Goal: Task Accomplishment & Management: Manage account settings

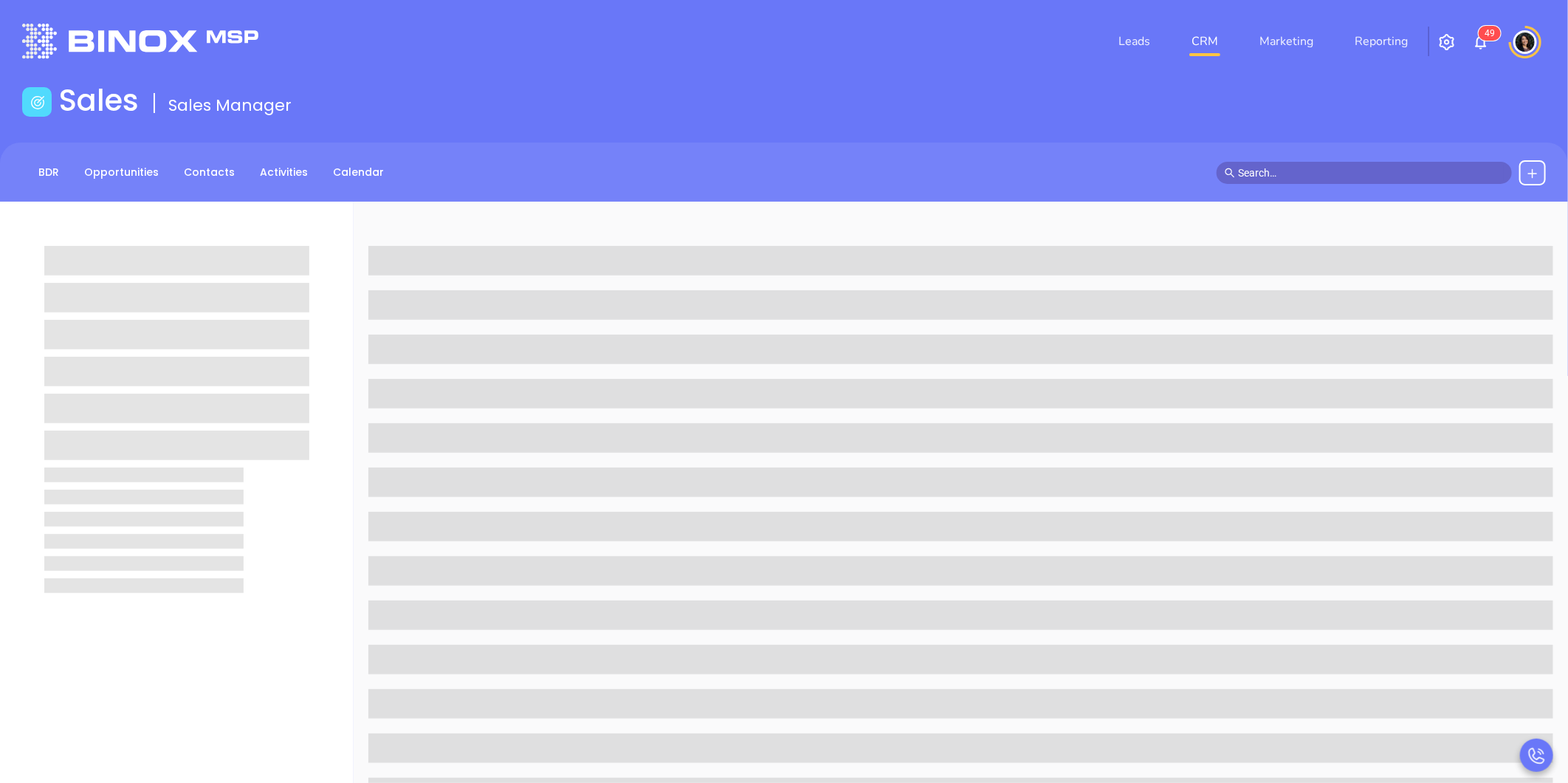
click at [1218, 45] on link "CRM" at bounding box center [1205, 42] width 39 height 30
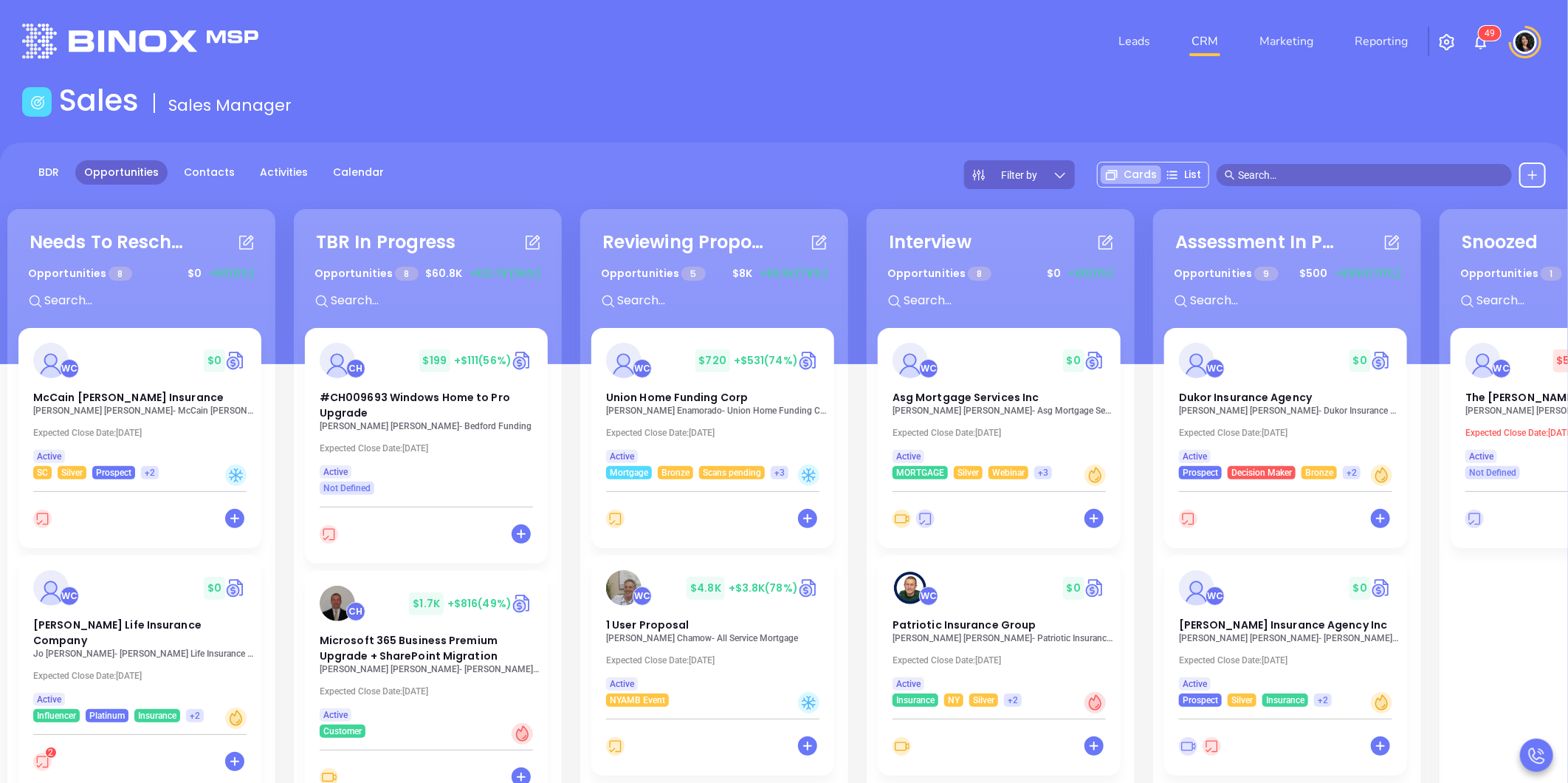
drag, startPoint x: 1430, startPoint y: 643, endPoint x: 1376, endPoint y: 656, distance: 55.5
click at [1376, 656] on div "Needs To Reschedule Opportunities 8 $ 0 +$0 (0%) + WC $ 0 McCain Atkinson Insur…" at bounding box center [1149, 589] width 2291 height 768
click at [1436, 624] on div "Needs To Reschedule Opportunities 8 $ 0 +$0 (0%) + WC $ 0 McCain Atkinson Insur…" at bounding box center [1149, 589] width 2291 height 768
click at [1150, 653] on div "Needs To Reschedule Opportunities 8 $ 0 +$0 (0%) + WC $ 0 McCain Atkinson Insur…" at bounding box center [1149, 589] width 2291 height 768
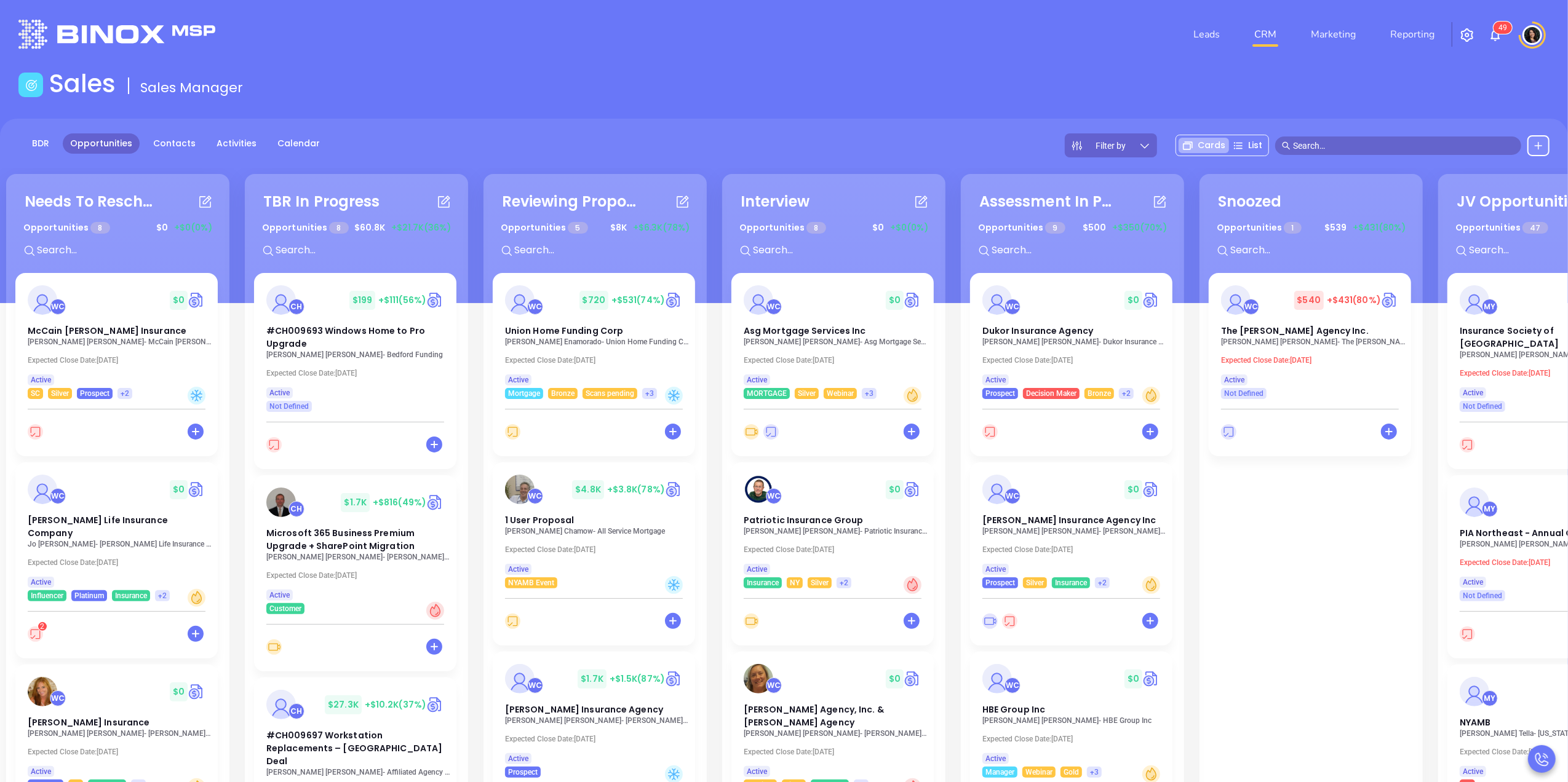
drag, startPoint x: 1253, startPoint y: 5, endPoint x: 1026, endPoint y: 77, distance: 238.1
click at [1026, 77] on div "Sales Sales Manager" at bounding box center [784, 86] width 1546 height 35
drag, startPoint x: 1317, startPoint y: 670, endPoint x: 1095, endPoint y: 714, distance: 226.3
click at [1095, 651] on div "Needs To Reschedule Opportunities 8 $ 0 +$0 (0%) + WC $ 0 McCain Atkinson Insur…" at bounding box center [958, 556] width 1909 height 770
click at [1194, 278] on div "Needs To Reschedule Opportunities 8 $ 0 +$0 (0%) + WC $ 0 McCain Atkinson Insur…" at bounding box center [958, 556] width 1909 height 770
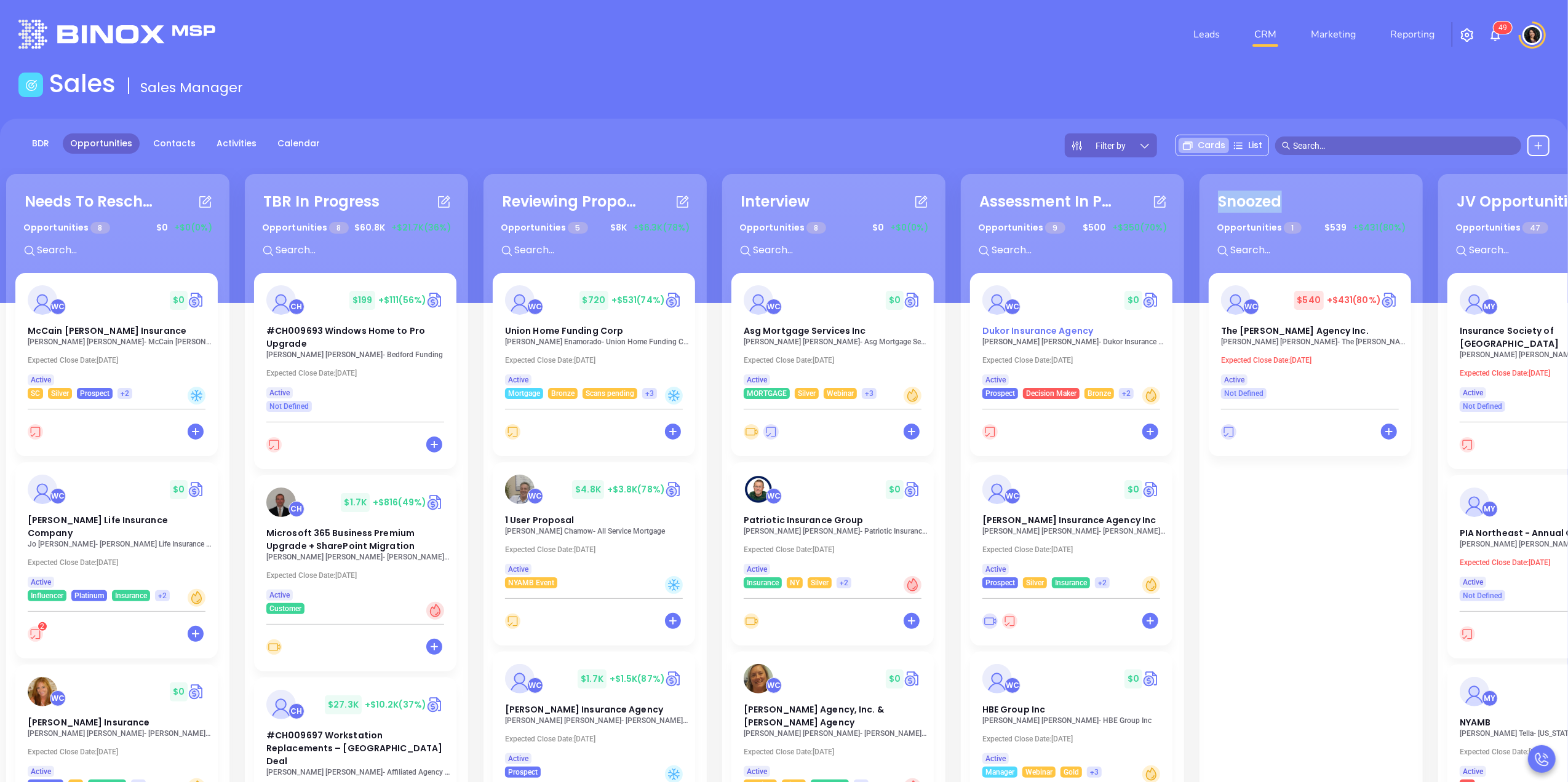
drag, startPoint x: 1194, startPoint y: 278, endPoint x: 1102, endPoint y: 291, distance: 92.9
click at [1102, 291] on div "Needs To Reschedule Opportunities 8 $ 0 +$0 (0%) + WC $ 0 McCain Atkinson Insur…" at bounding box center [958, 556] width 1909 height 770
drag, startPoint x: 1102, startPoint y: 291, endPoint x: 1013, endPoint y: 120, distance: 192.8
click at [1013, 120] on div "BDR Opportunities Contacts Activities Calendar Filter by Cards List" at bounding box center [784, 211] width 1568 height 185
drag, startPoint x: 1186, startPoint y: 716, endPoint x: 1130, endPoint y: 630, distance: 102.6
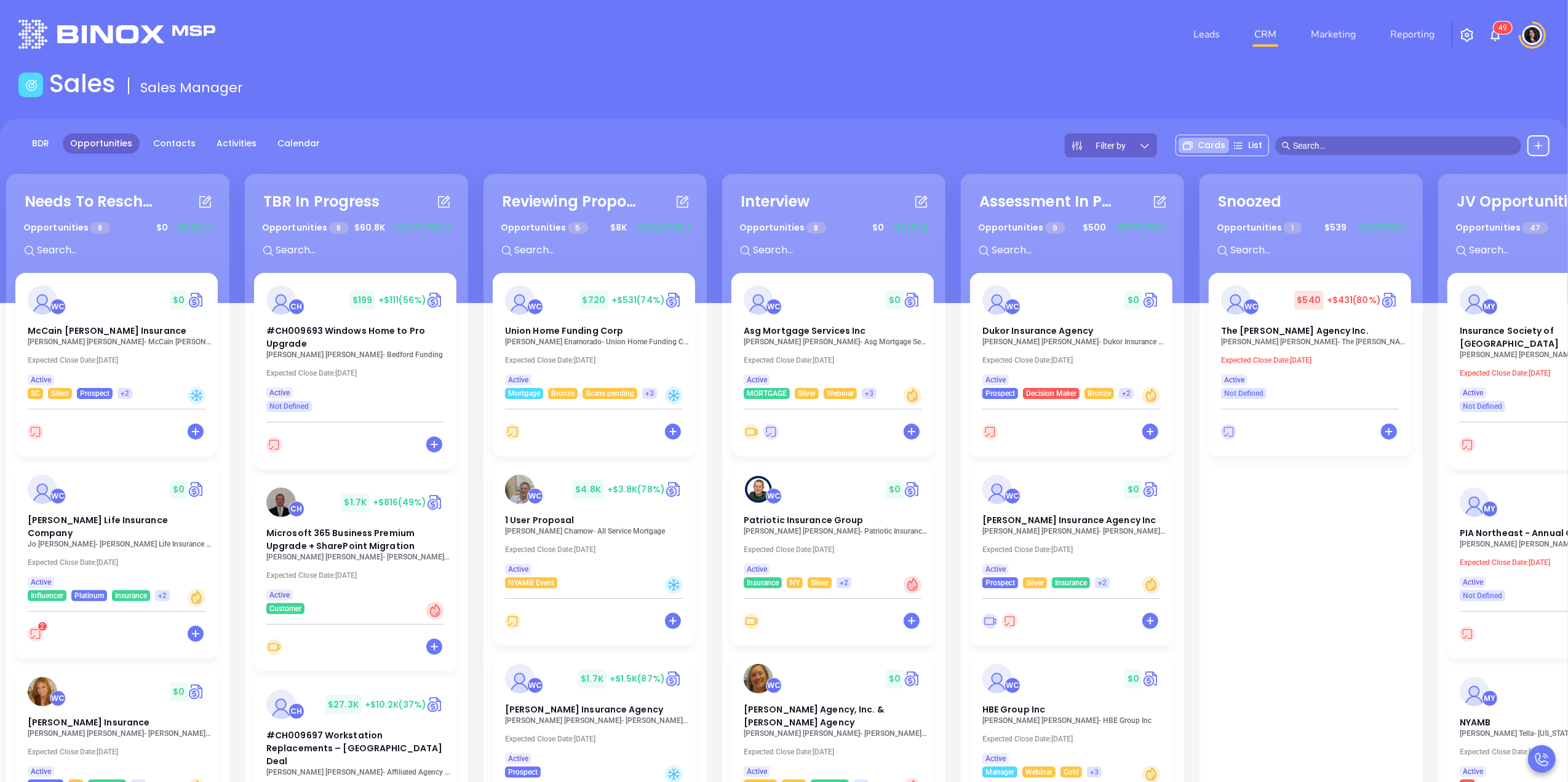
click at [1152, 651] on div "Needs To Reschedule Opportunities 8 $ 0 +$0 (0%) + WC $ 0 McCain Atkinson Insur…" at bounding box center [958, 556] width 1909 height 770
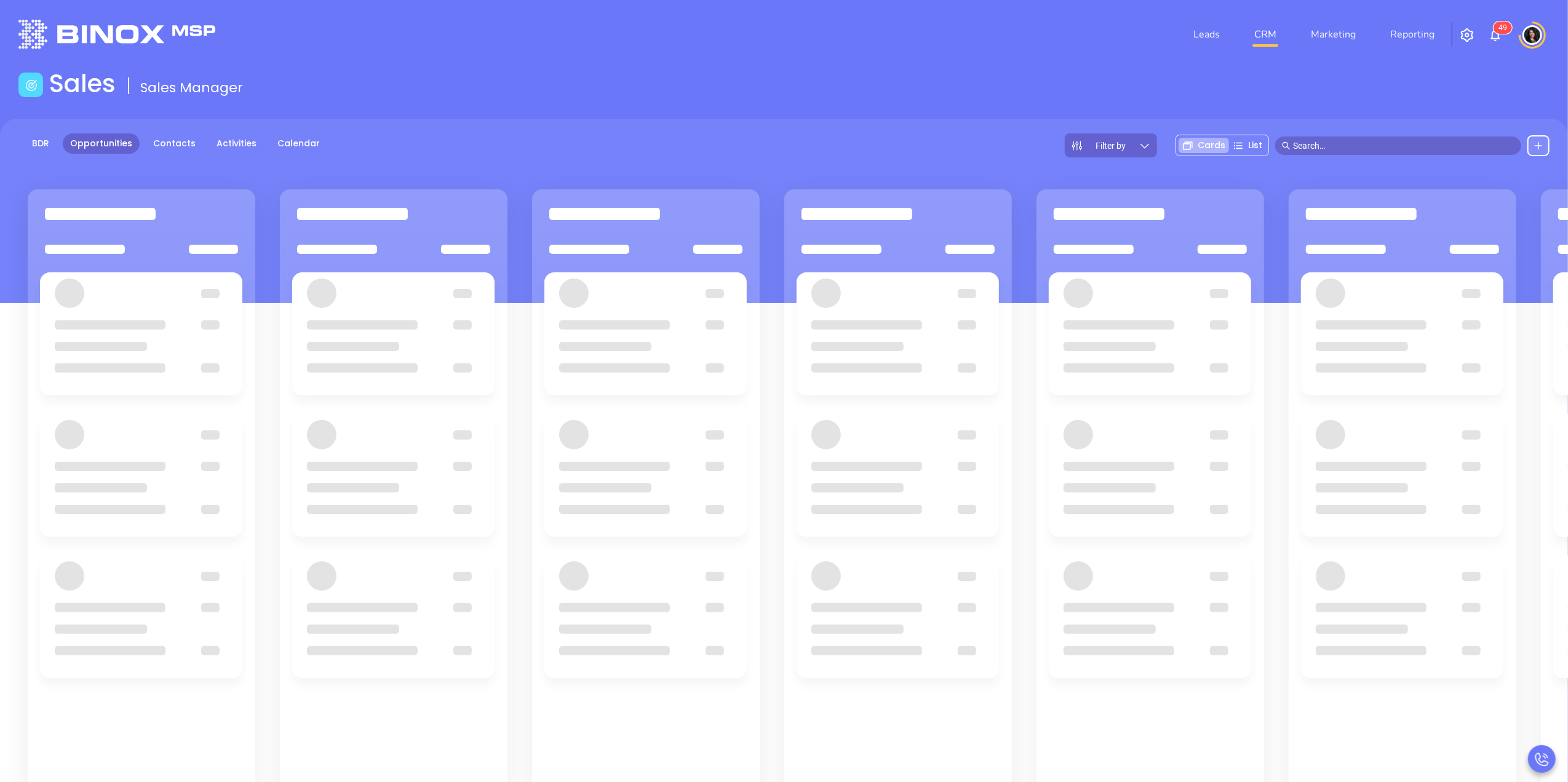
drag, startPoint x: 1269, startPoint y: 525, endPoint x: 1249, endPoint y: 534, distance: 21.9
click at [1248, 534] on div at bounding box center [1156, 628] width 252 height 650
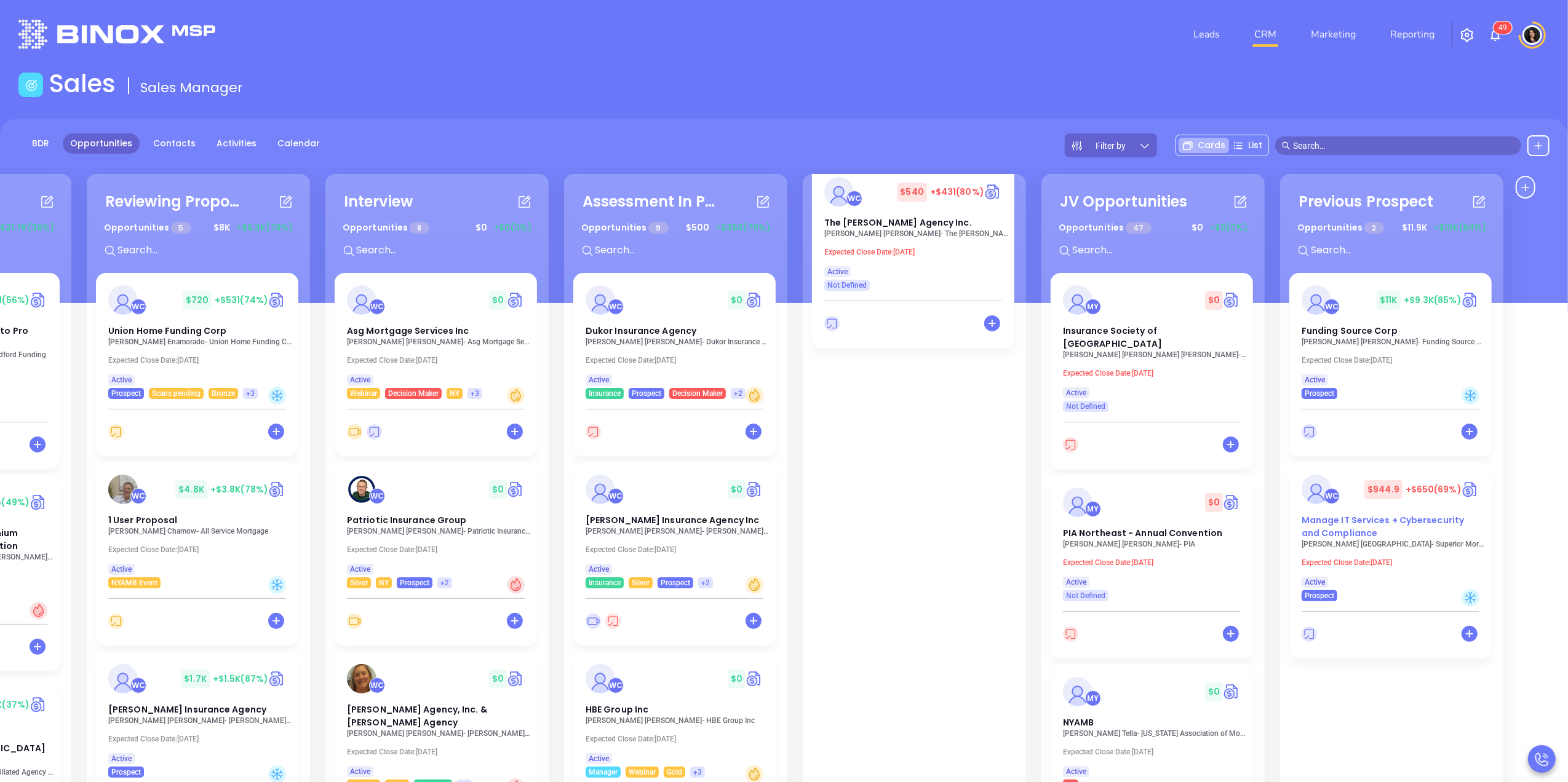
click at [1368, 527] on span "Manage IT Services + Cybersecurity and Compliance" at bounding box center [1383, 527] width 162 height 25
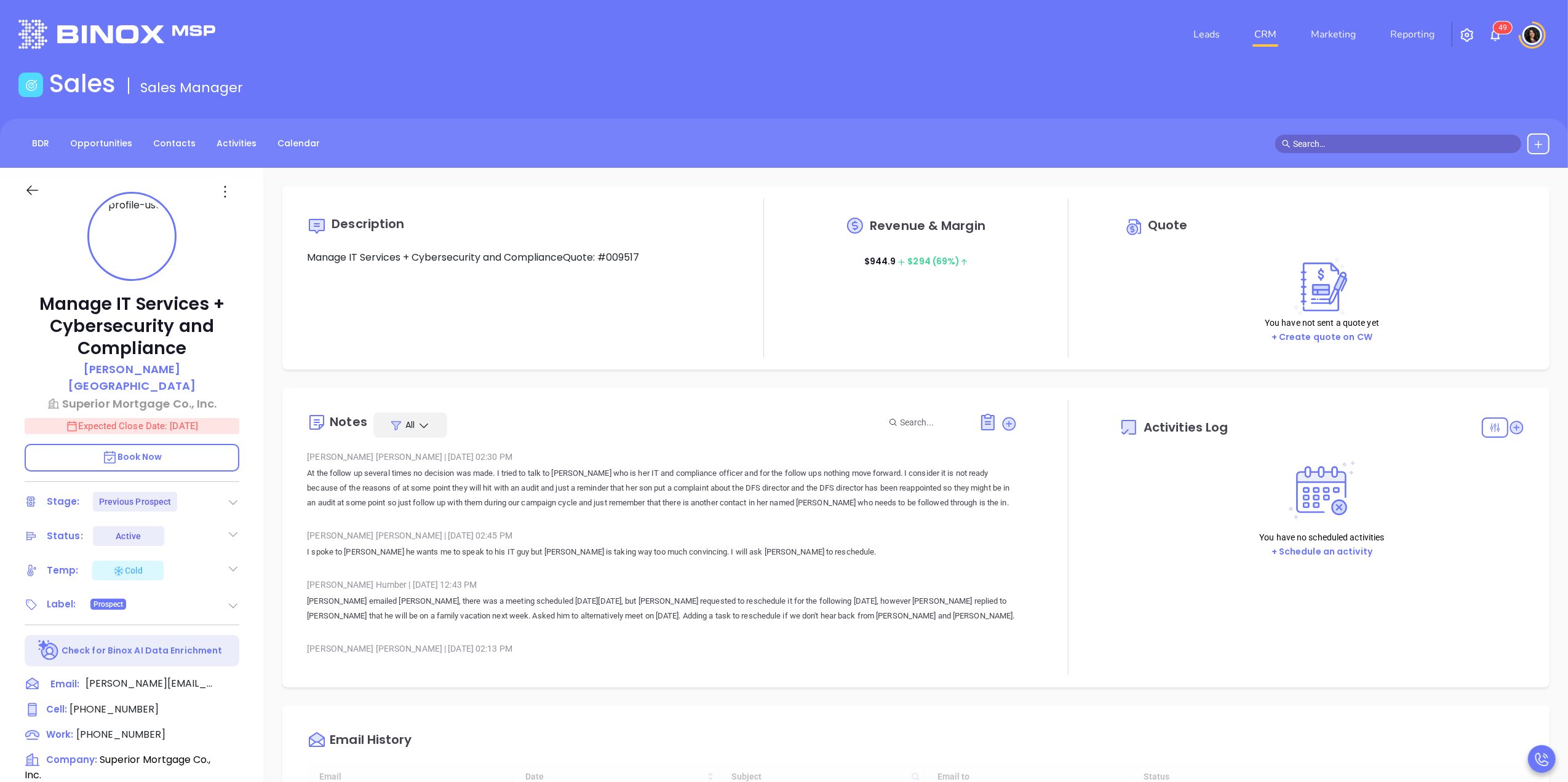
type input "[DATE]"
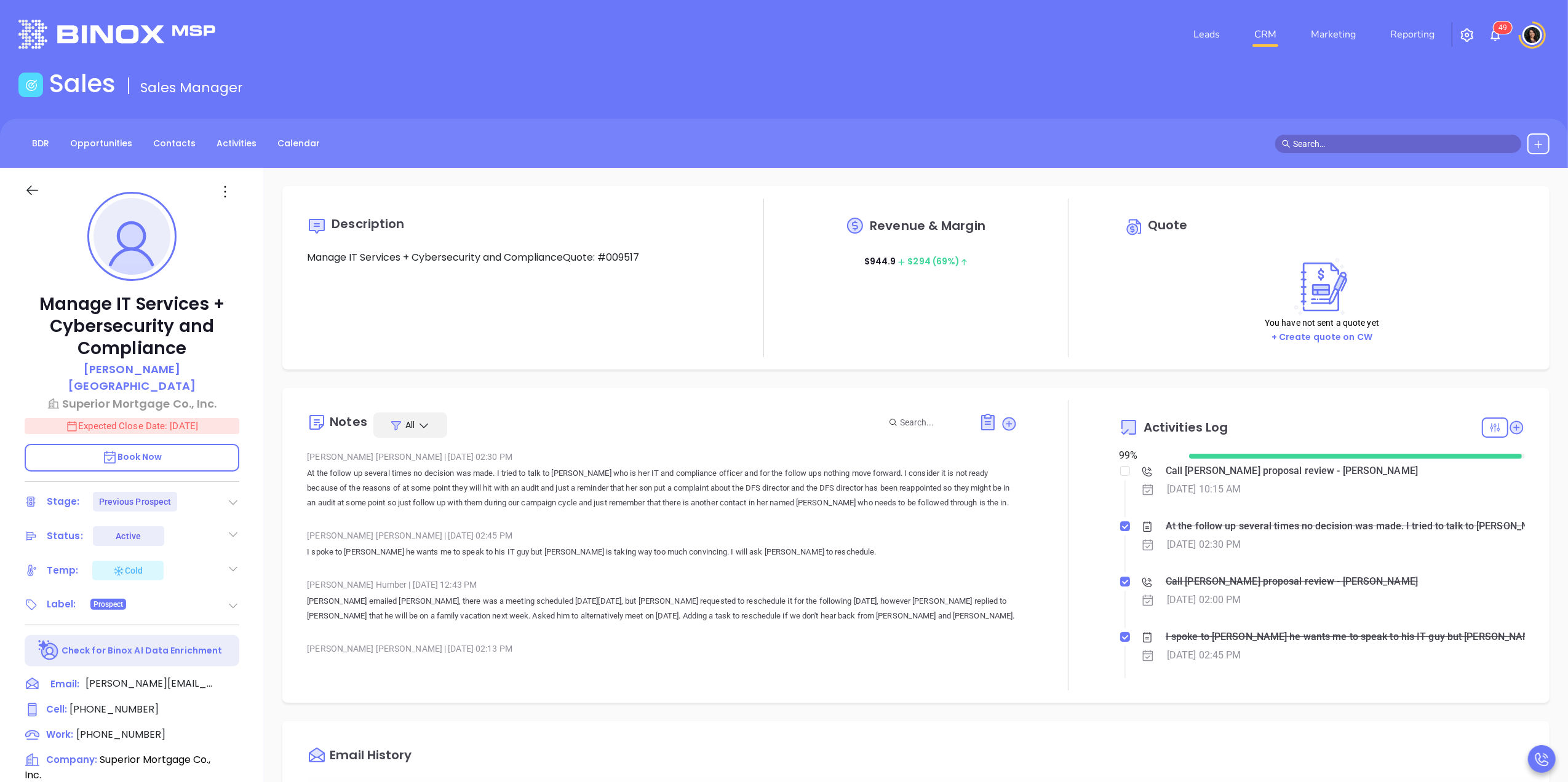
scroll to position [358, 0]
type input "Carla Humber"
type input "[DATE]"
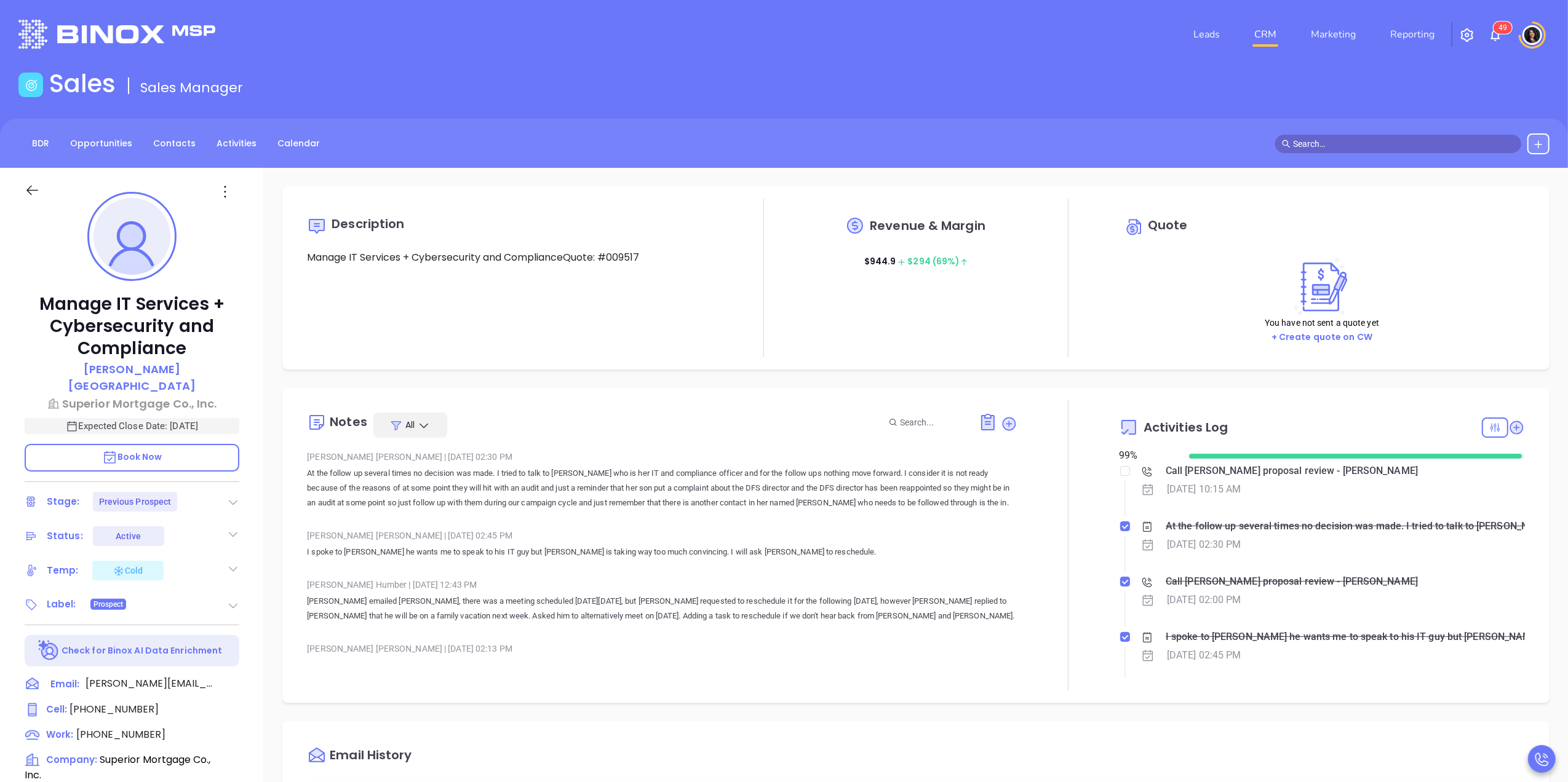
scroll to position [358, 0]
type input "Carla Humber"
drag, startPoint x: 200, startPoint y: 352, endPoint x: 19, endPoint y: 286, distance: 192.7
click at [19, 286] on div "Manage IT Services + Cybersecurity and Compliance Lisa Ferrara Superior Mortgag…" at bounding box center [132, 657] width 264 height 978
drag, startPoint x: 19, startPoint y: 286, endPoint x: 30, endPoint y: 309, distance: 25.5
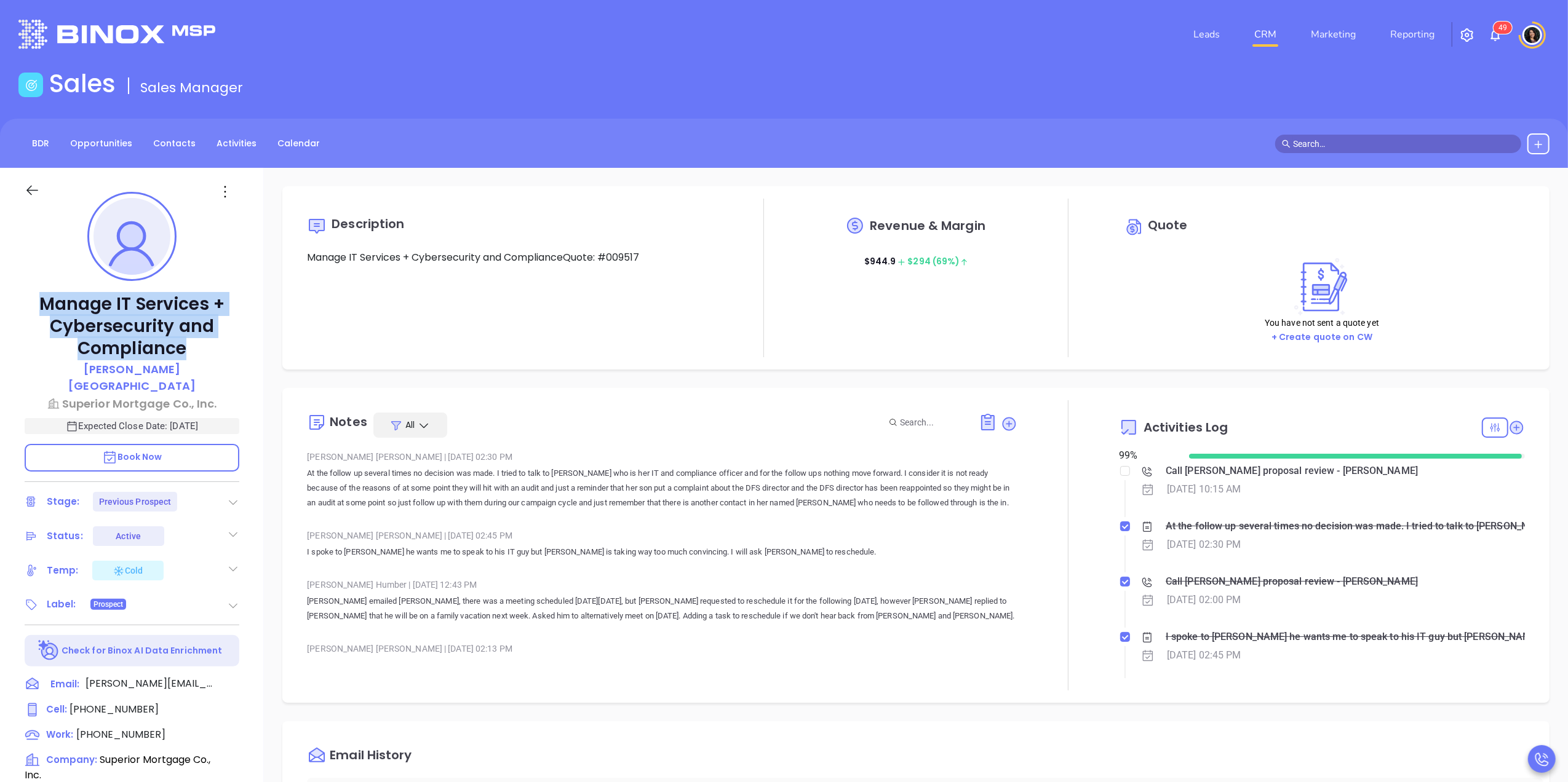
click at [30, 309] on p "Manage IT Services + Cybersecurity and Compliance" at bounding box center [132, 326] width 214 height 66
drag, startPoint x: 36, startPoint y: 297, endPoint x: 214, endPoint y: 348, distance: 185.2
click at [214, 348] on p "Manage IT Services + Cybersecurity and Compliance" at bounding box center [132, 326] width 214 height 66
drag, startPoint x: 209, startPoint y: 348, endPoint x: 30, endPoint y: 305, distance: 184.1
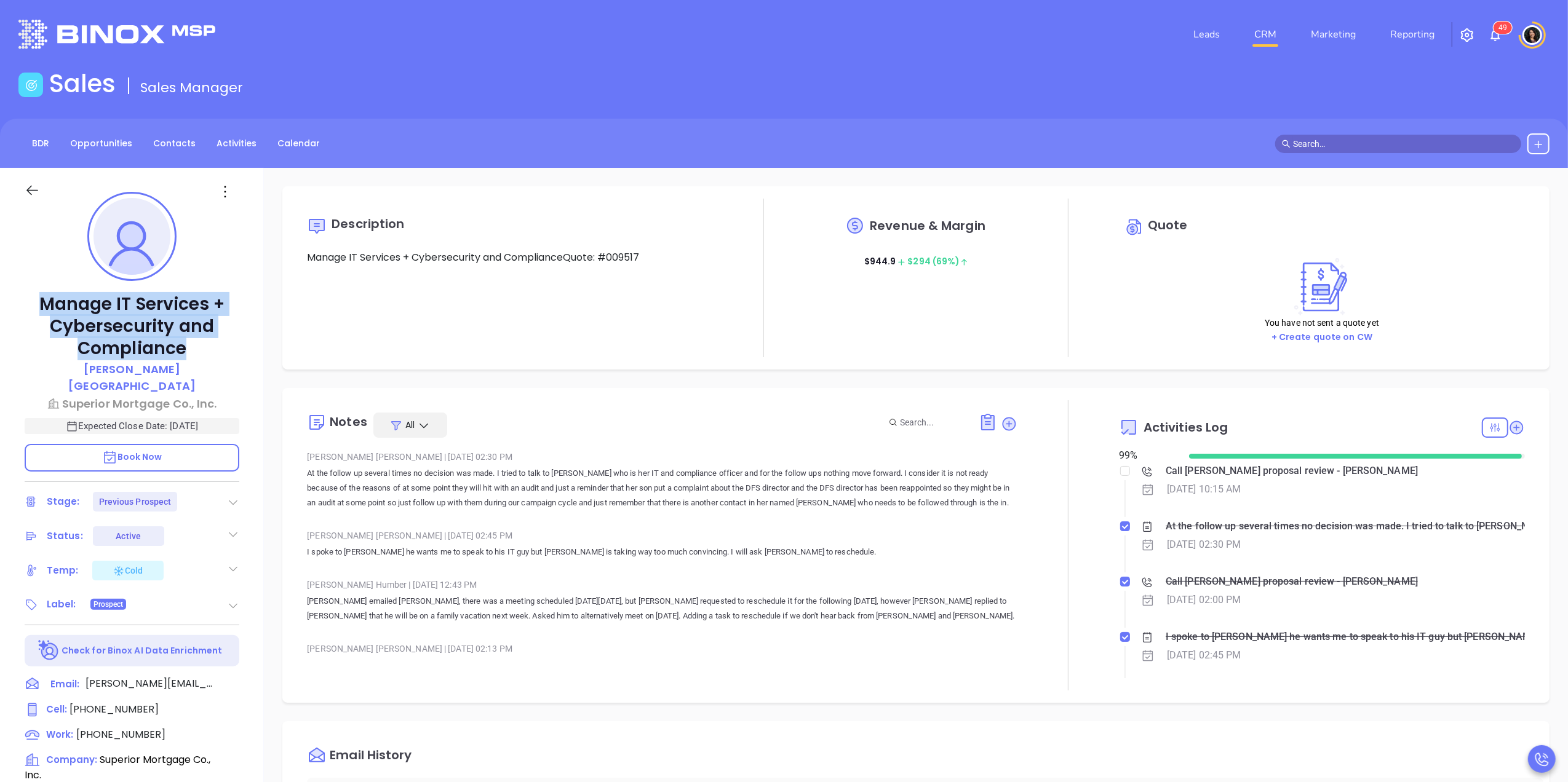
click at [30, 305] on p "Manage IT Services + Cybersecurity and Compliance" at bounding box center [132, 326] width 214 height 66
click at [1267, 30] on link "CRM" at bounding box center [1265, 35] width 32 height 25
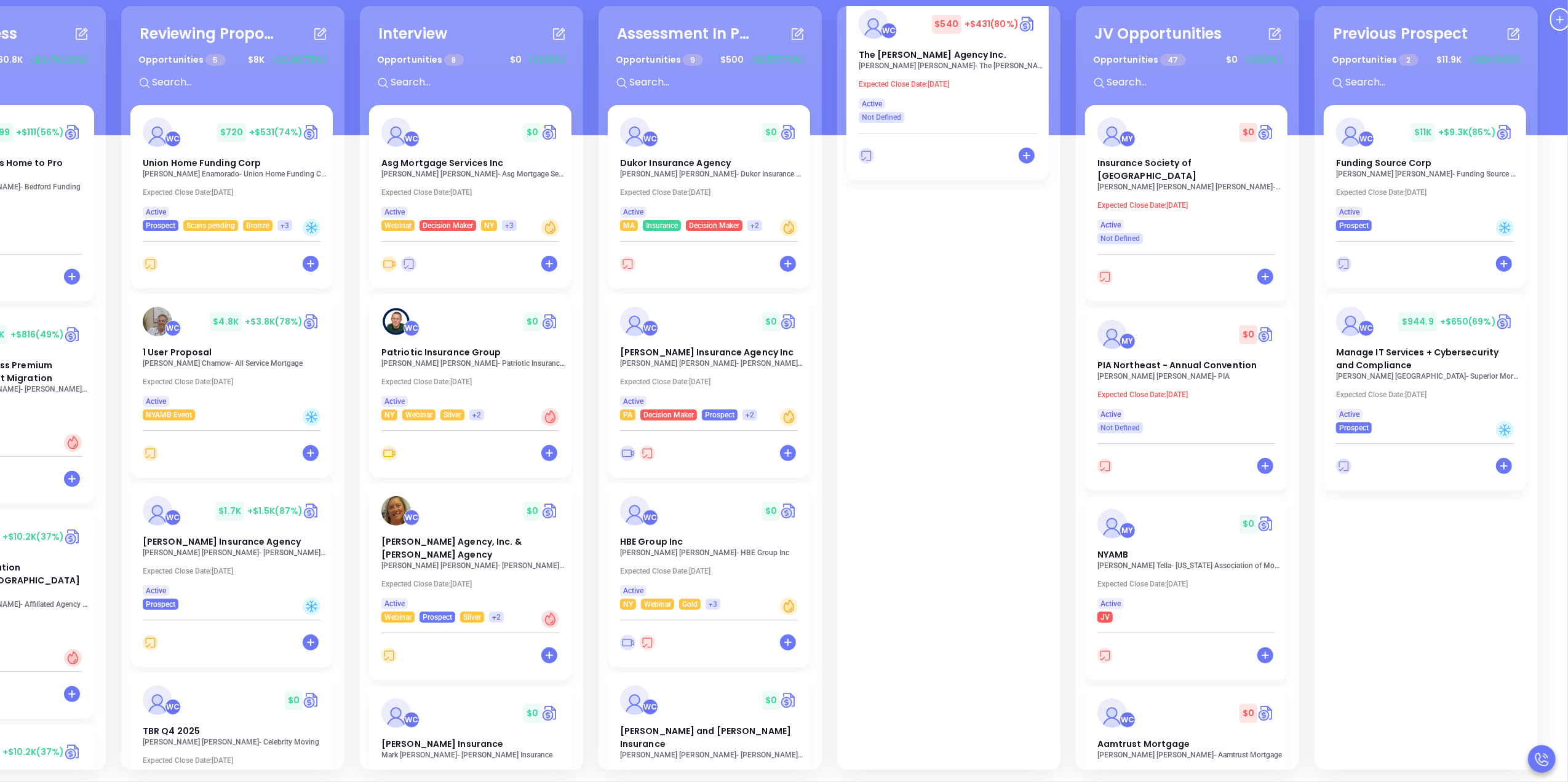
scroll to position [0, 397]
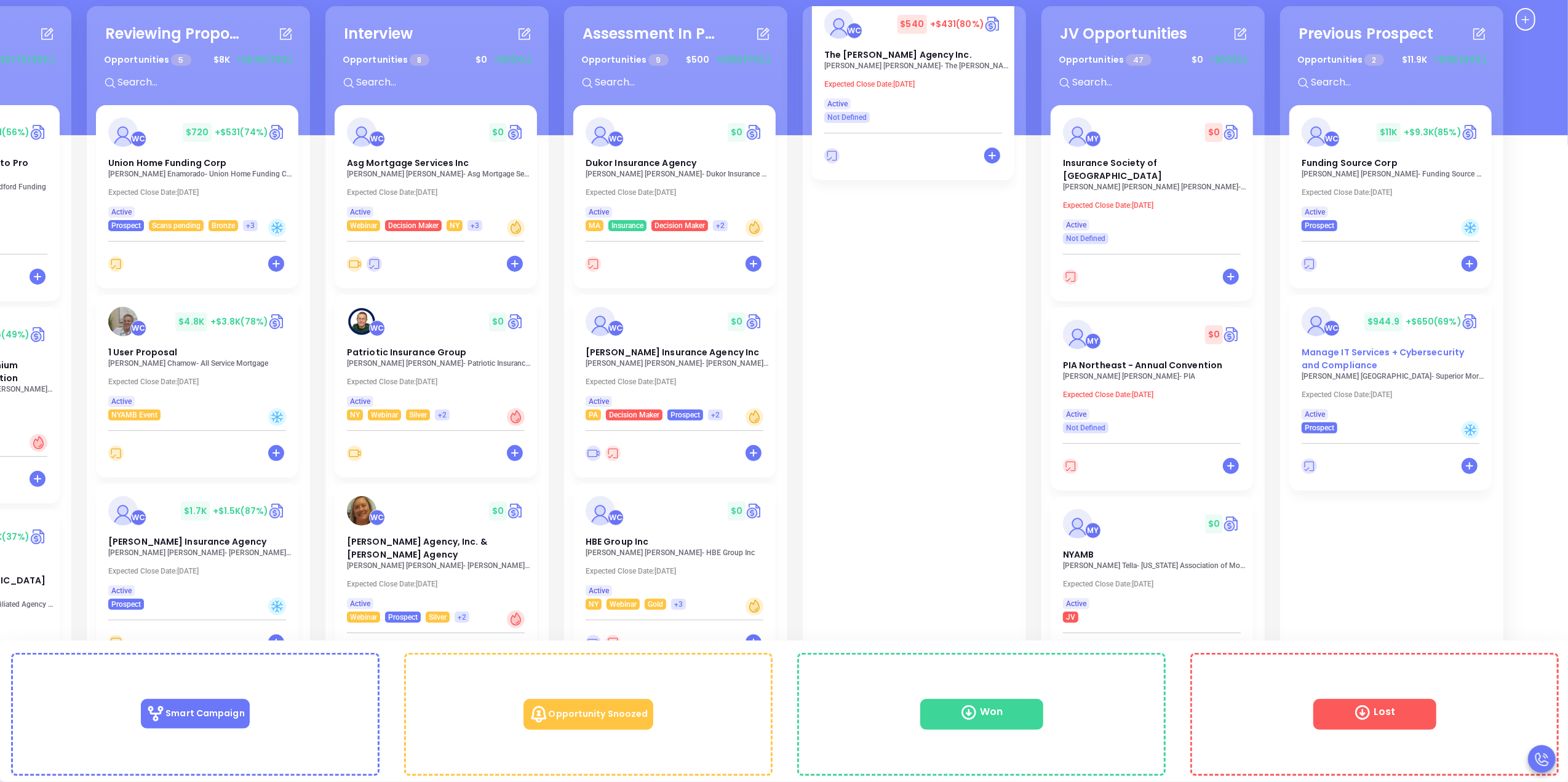
click at [1331, 370] on span "Manage IT Services + Cybersecurity and Compliance" at bounding box center [1383, 359] width 162 height 25
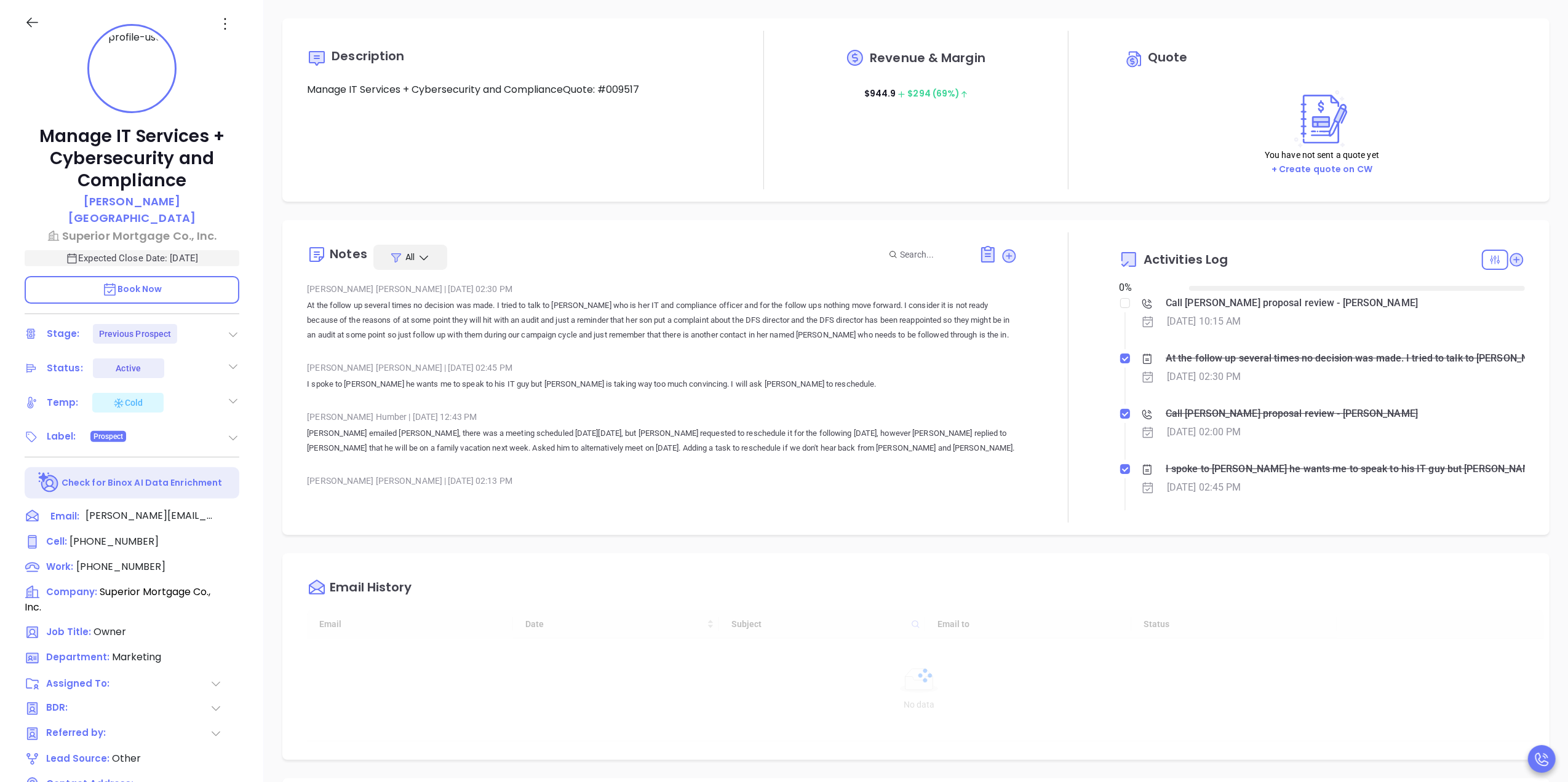
type input "[DATE]"
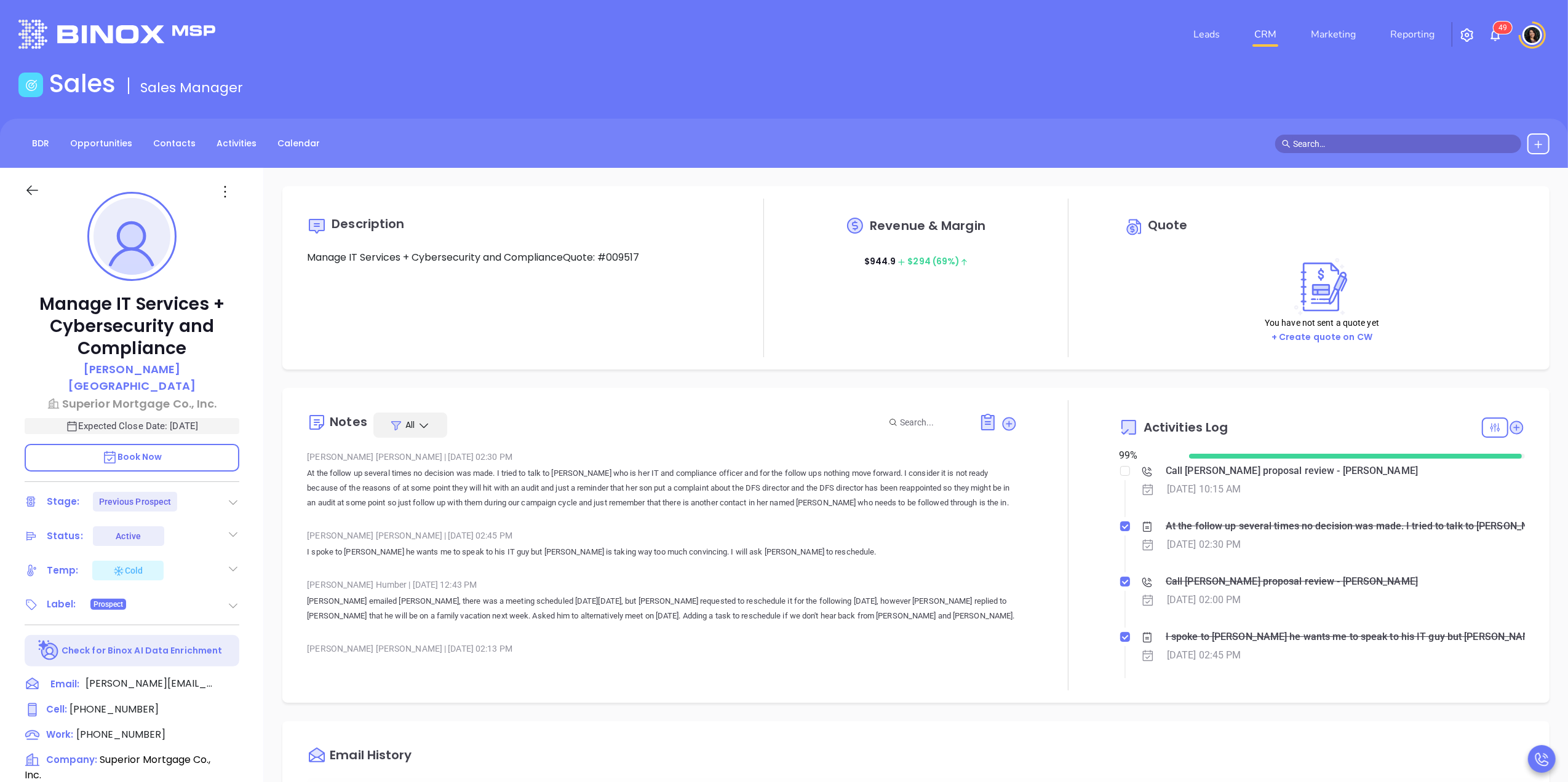
scroll to position [358, 0]
type input "Carla Humber"
click at [232, 496] on icon at bounding box center [233, 503] width 12 height 12
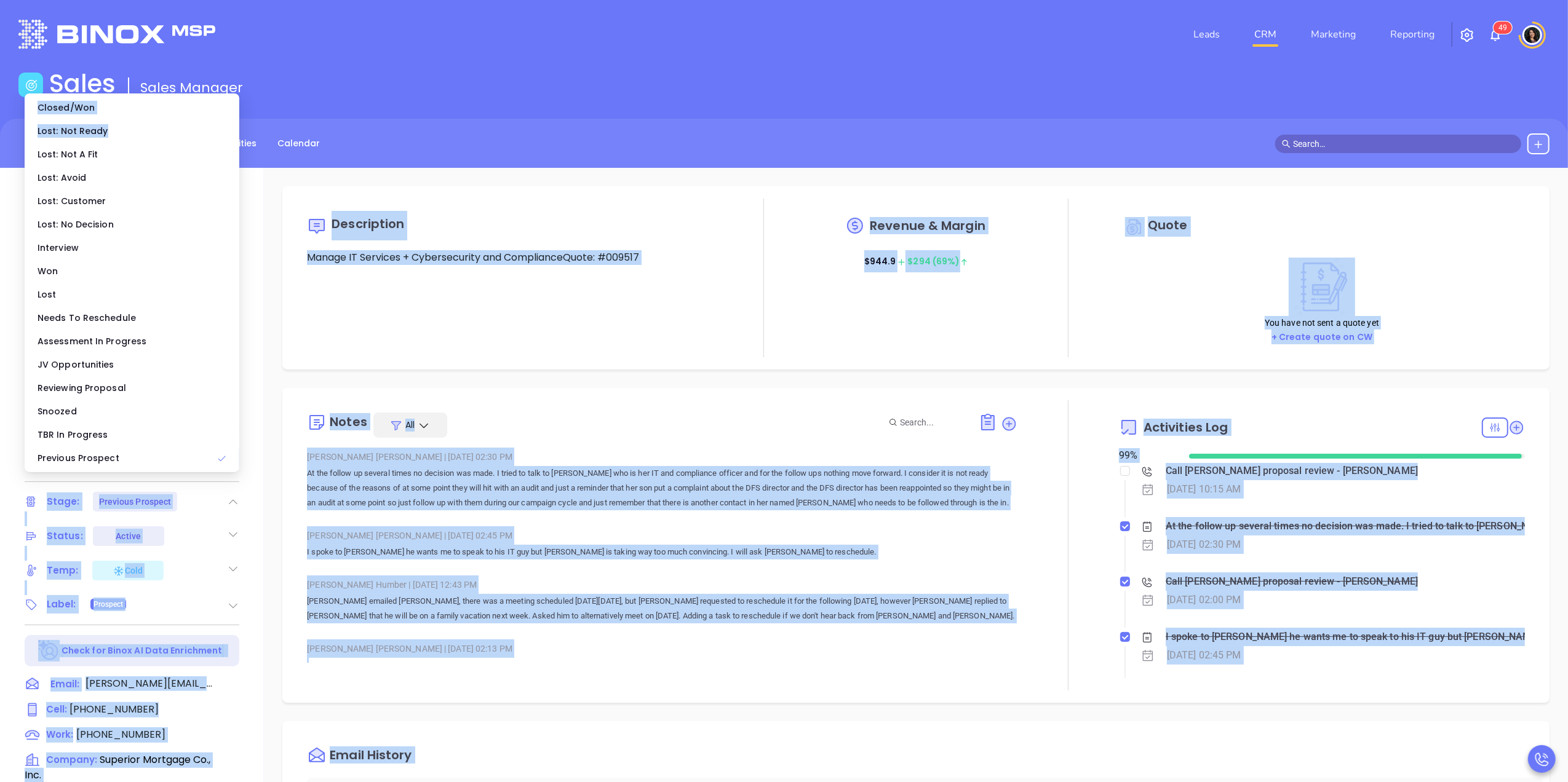
drag, startPoint x: 141, startPoint y: 136, endPoint x: 518, endPoint y: 135, distance: 377.0
click at [518, 135] on body "Leads CRM Marketing Reporting 4 9 Financial Leads Leads Sales Sales Manager BDR…" at bounding box center [784, 391] width 1568 height 782
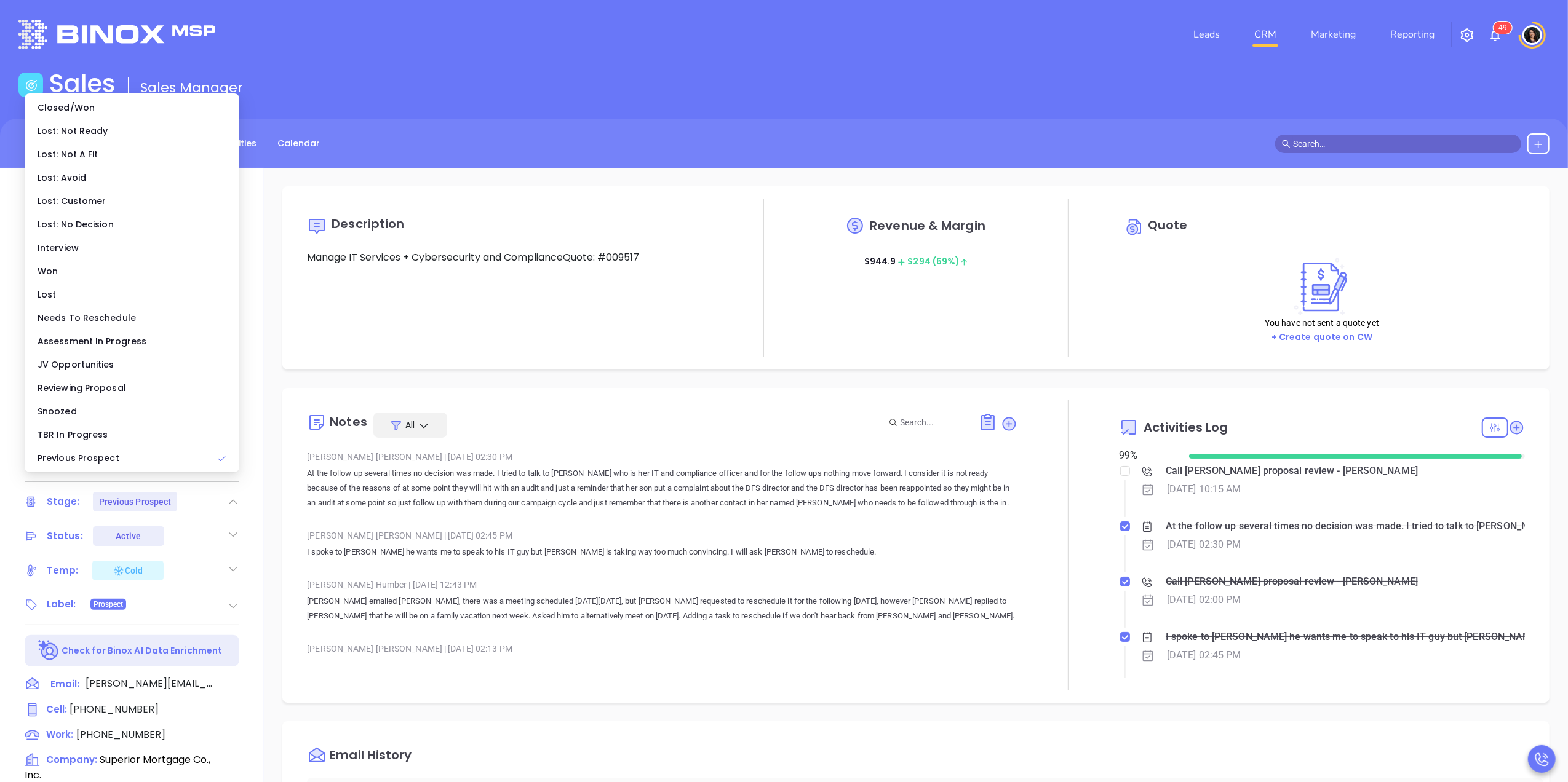
click at [518, 135] on div "BDR Opportunities Contacts Activities Calendar" at bounding box center [784, 144] width 1568 height 21
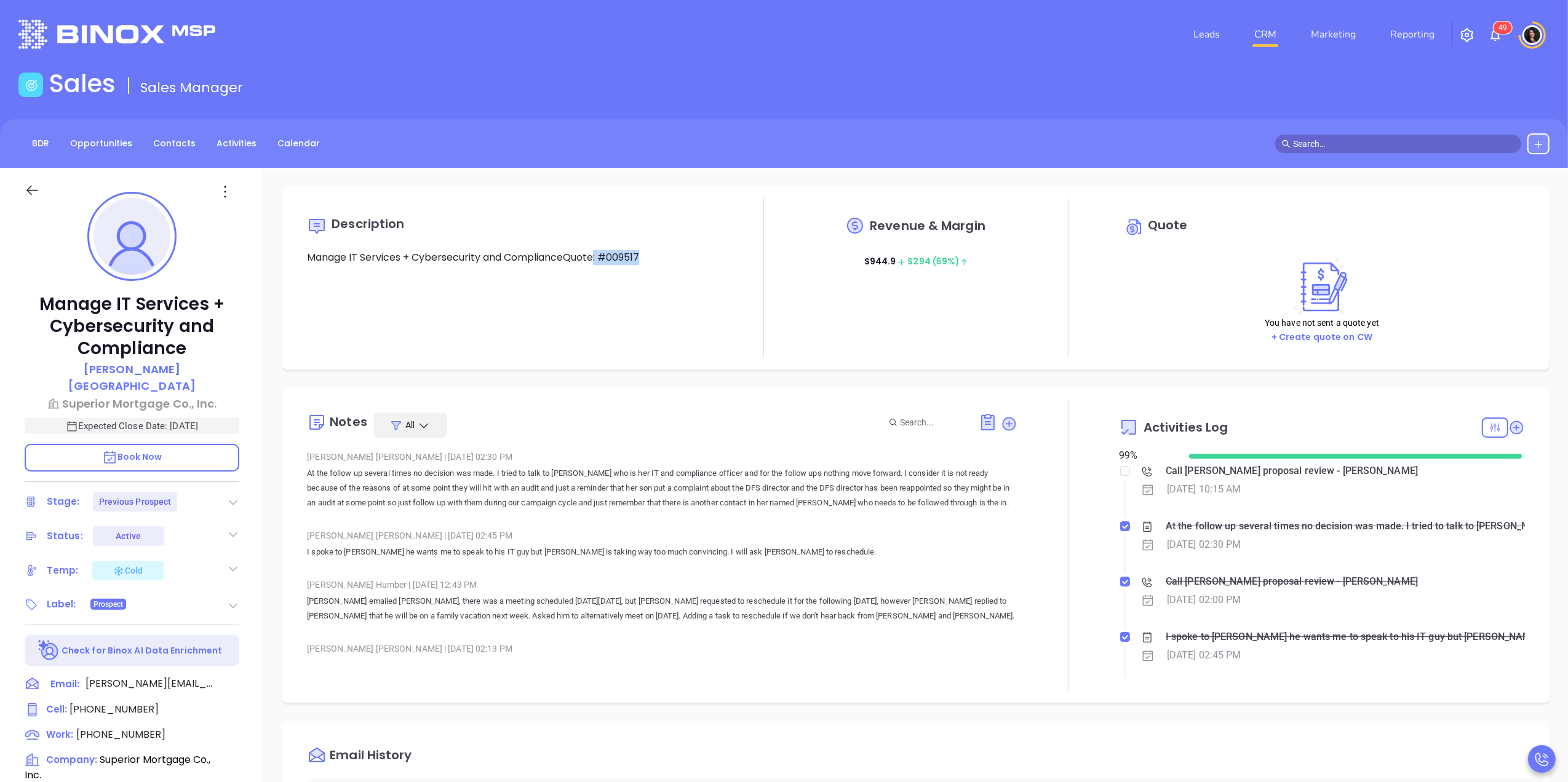
drag, startPoint x: 598, startPoint y: 255, endPoint x: 783, endPoint y: 298, distance: 189.9
click at [783, 298] on div "Description Manage IT Services + Cybersecurity and ComplianceQuote: #009517 Rev…" at bounding box center [915, 278] width 1243 height 159
drag, startPoint x: 783, startPoint y: 298, endPoint x: 686, endPoint y: 335, distance: 103.8
click at [686, 335] on div "Description Manage IT Services + Cybersecurity and ComplianceQuote: #009517" at bounding box center [509, 278] width 406 height 159
click at [1053, 99] on div "Sales Sales Manager" at bounding box center [784, 86] width 1546 height 35
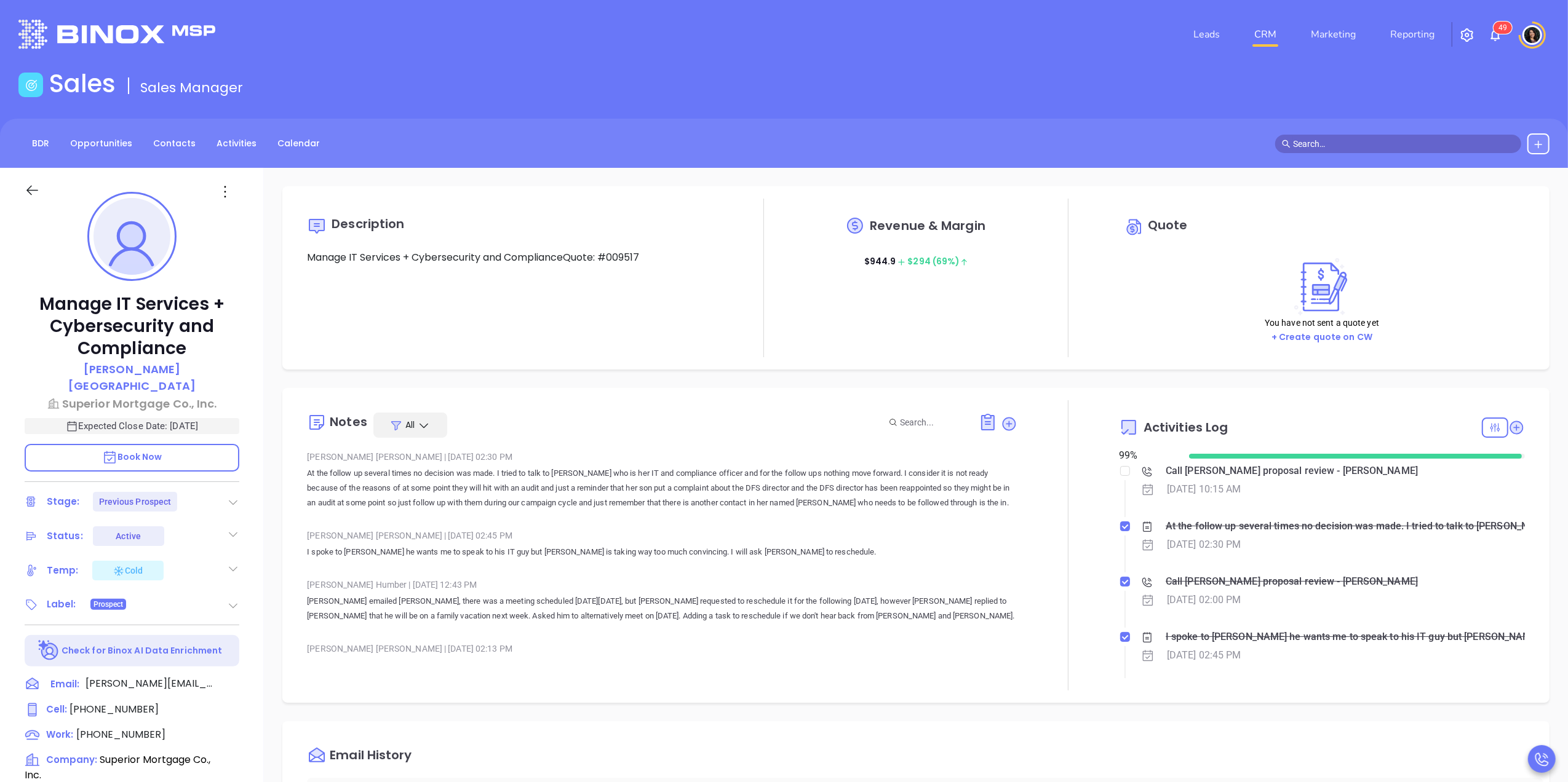
click at [1274, 37] on link "CRM" at bounding box center [1265, 35] width 32 height 25
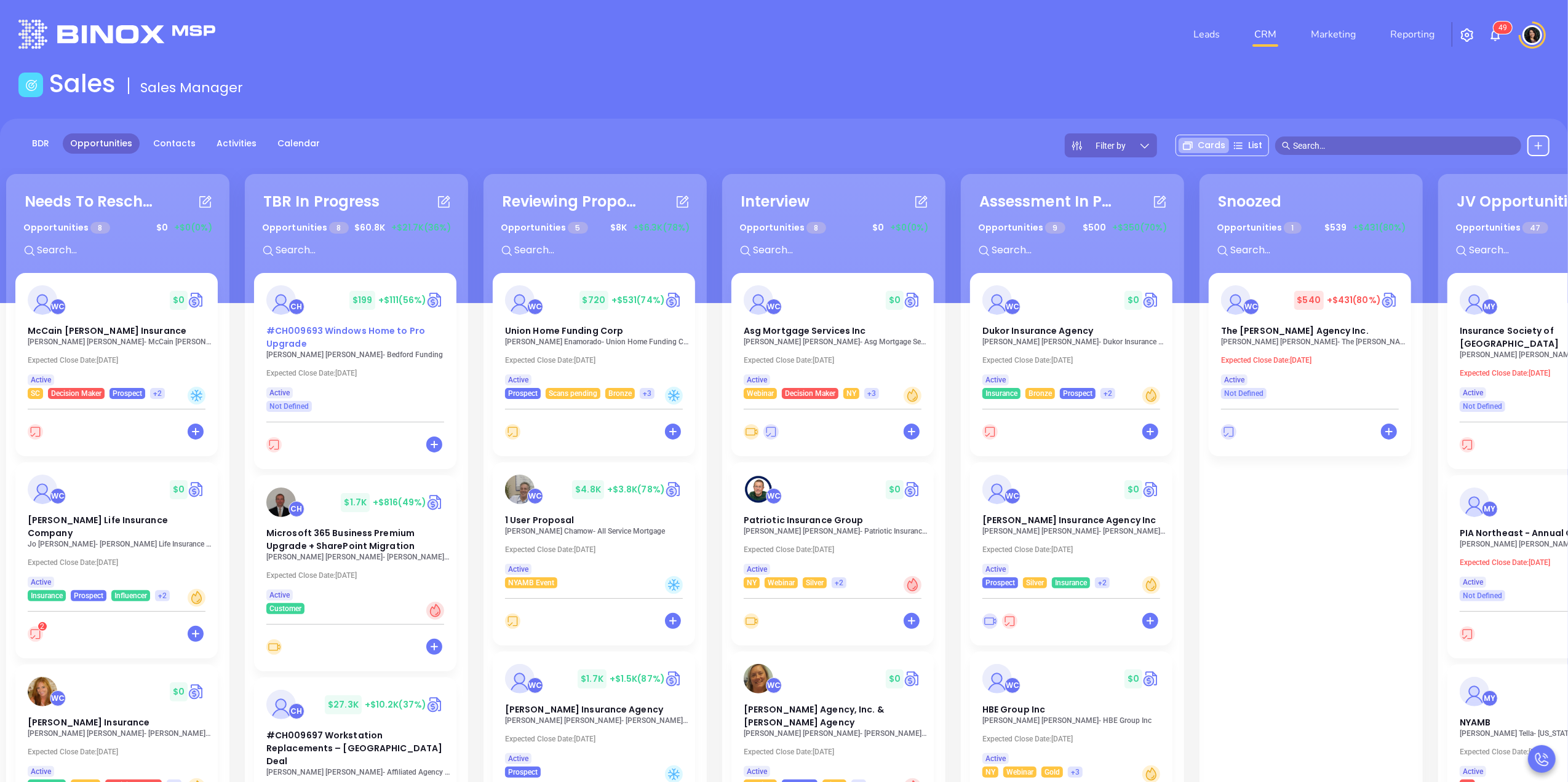
click at [333, 340] on div "#CH009693 Windows Home to Pro Upgrade" at bounding box center [355, 338] width 193 height 26
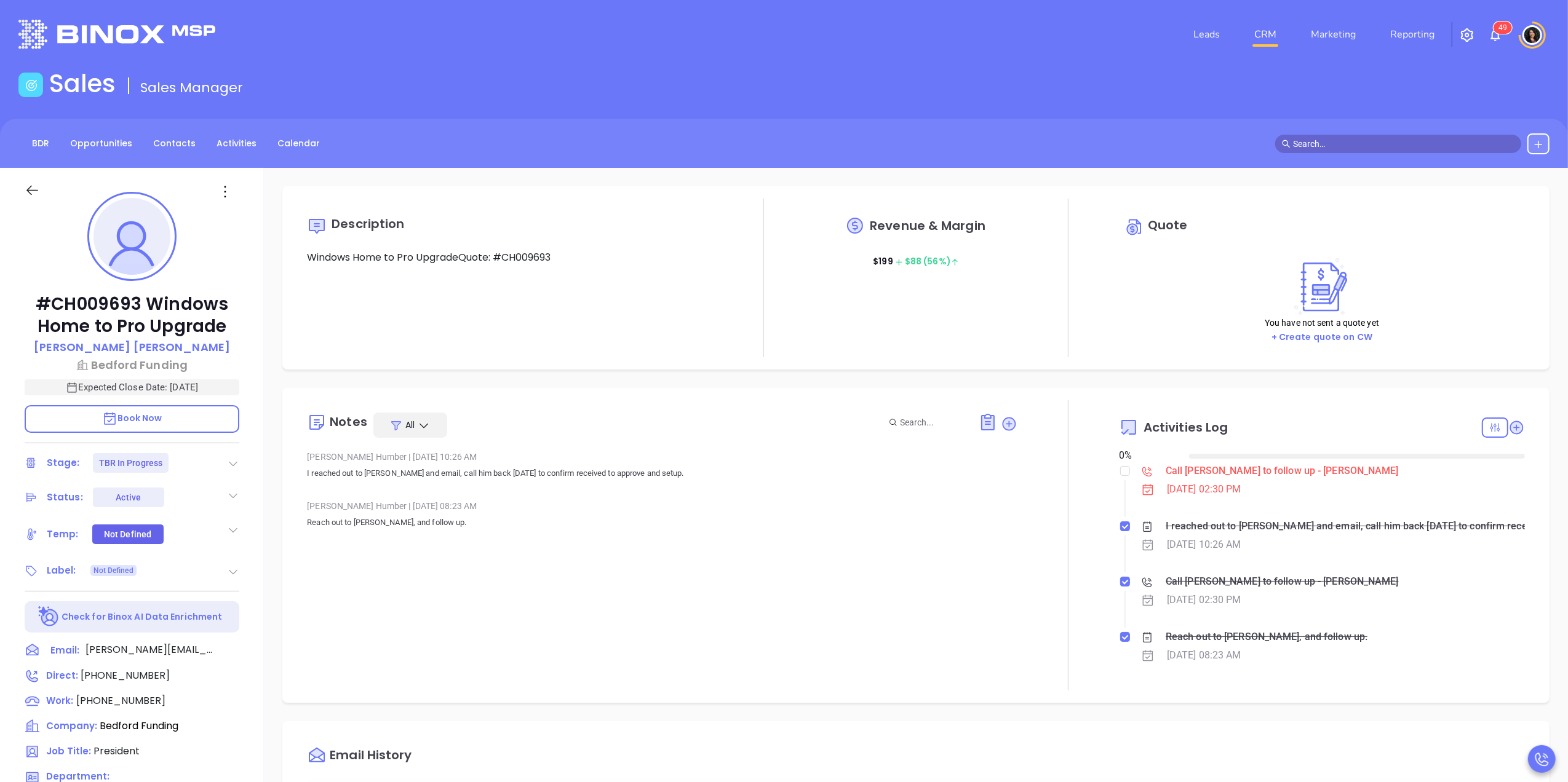
type input "[DATE]"
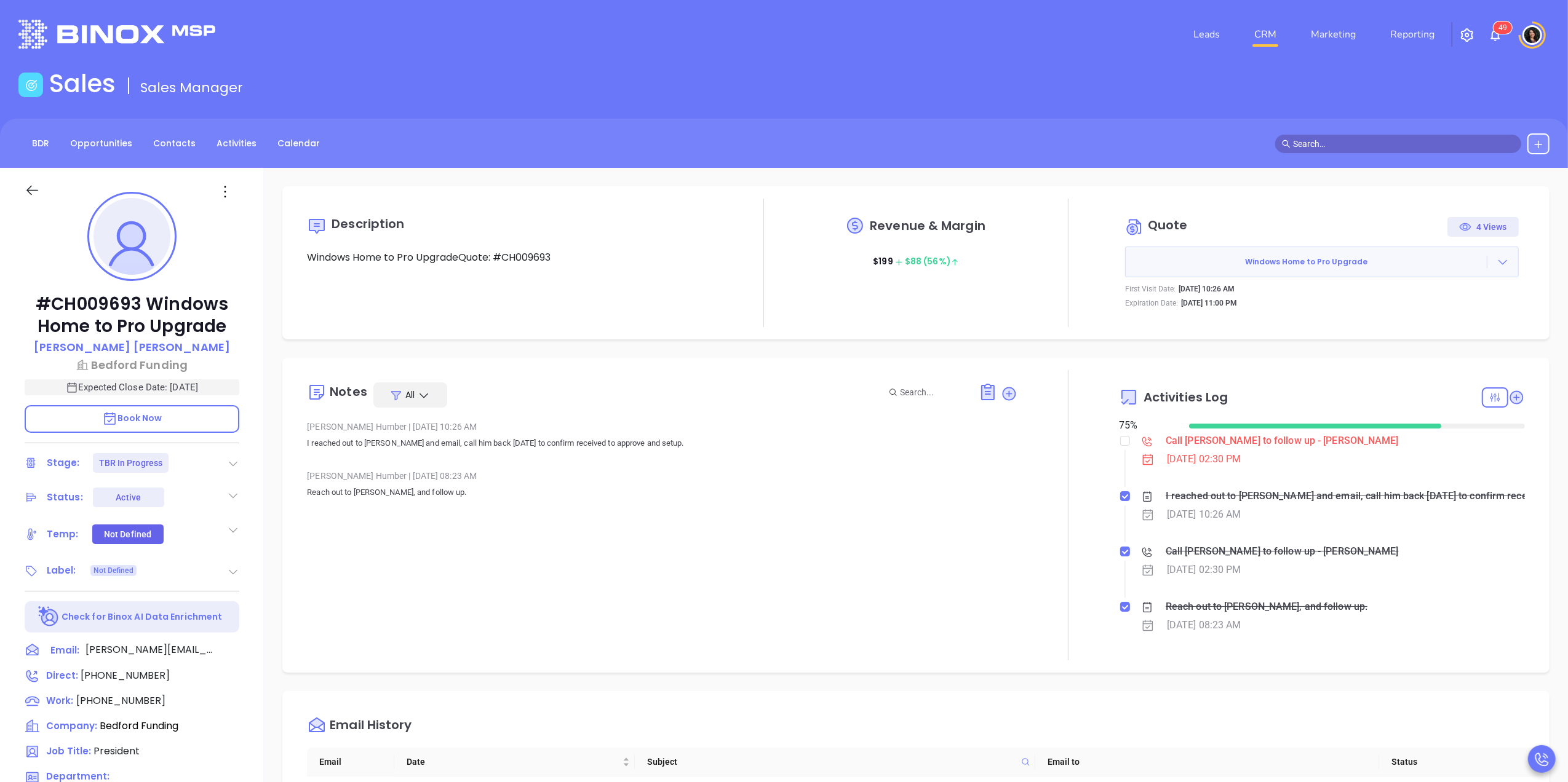
type input "Carla Humber"
click at [1187, 446] on div "Call Martin to follow up - Martin Murray" at bounding box center [1282, 441] width 233 height 19
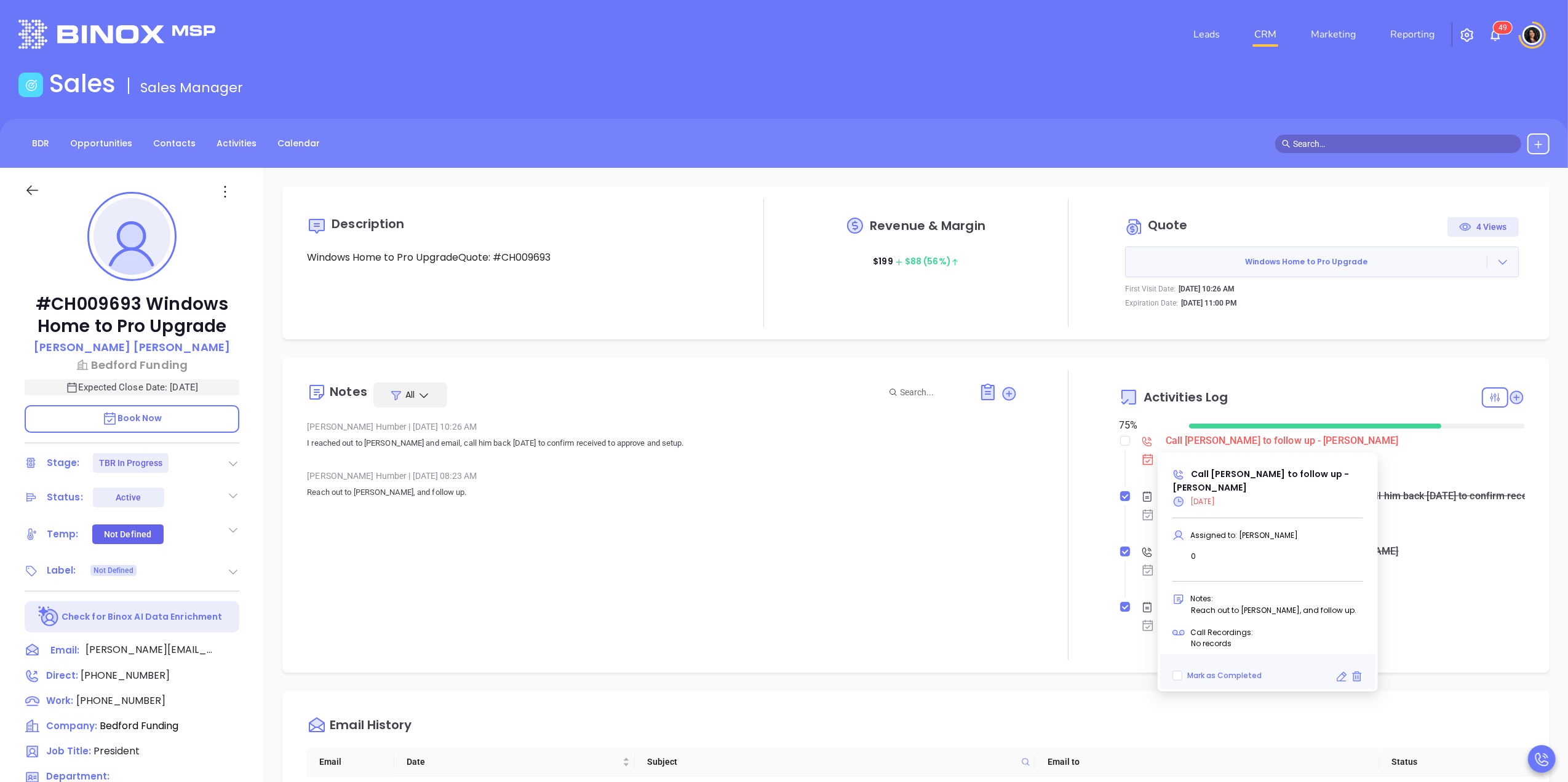
click at [1346, 675] on icon at bounding box center [1341, 677] width 12 height 12
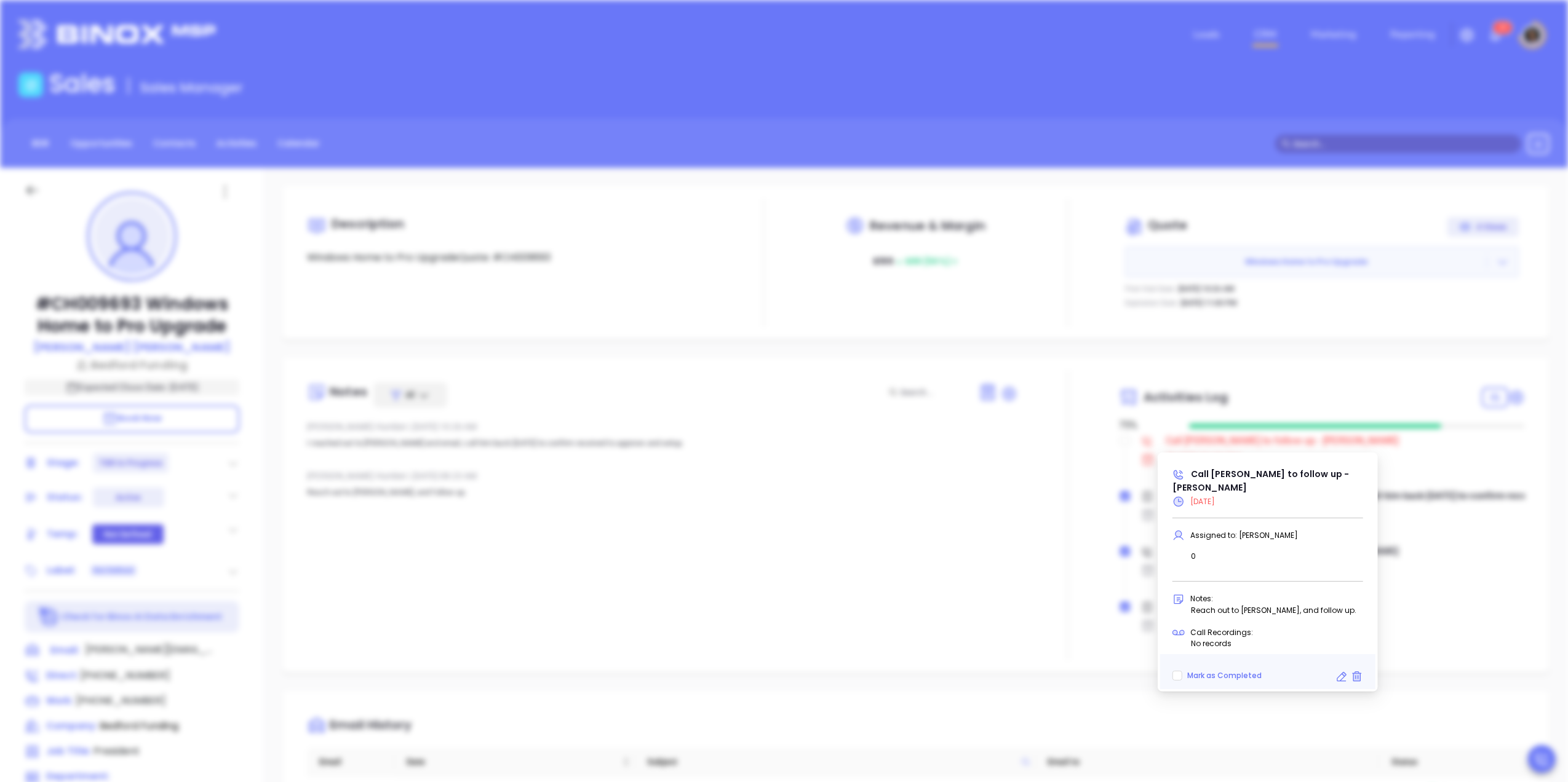
type input "2:30 pm"
type input "undefined undefined"
type input "10/14/2025"
type input "Call Martin to follow up - Martin Murray"
type input "Call"
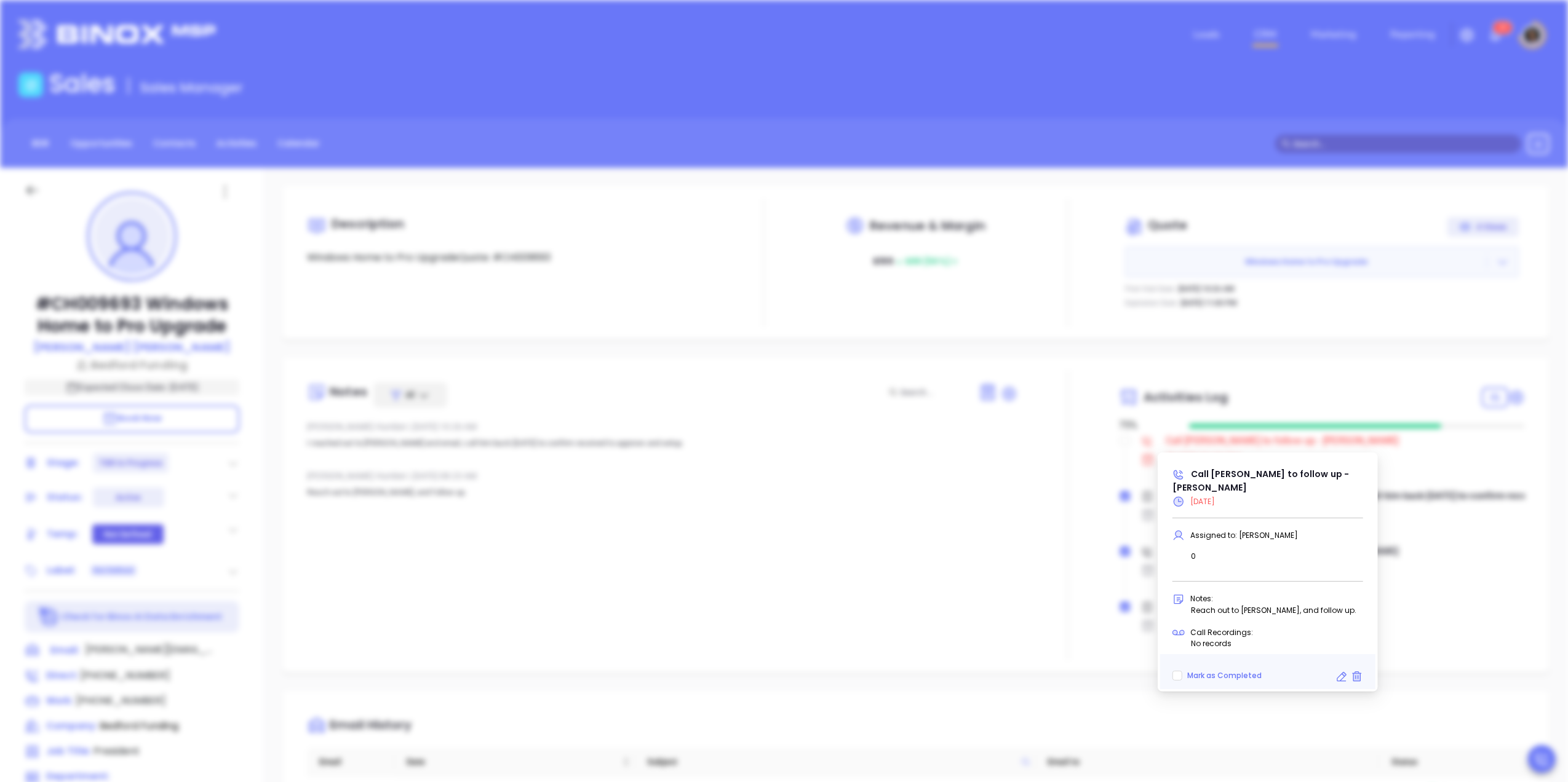
scroll to position [389, 0]
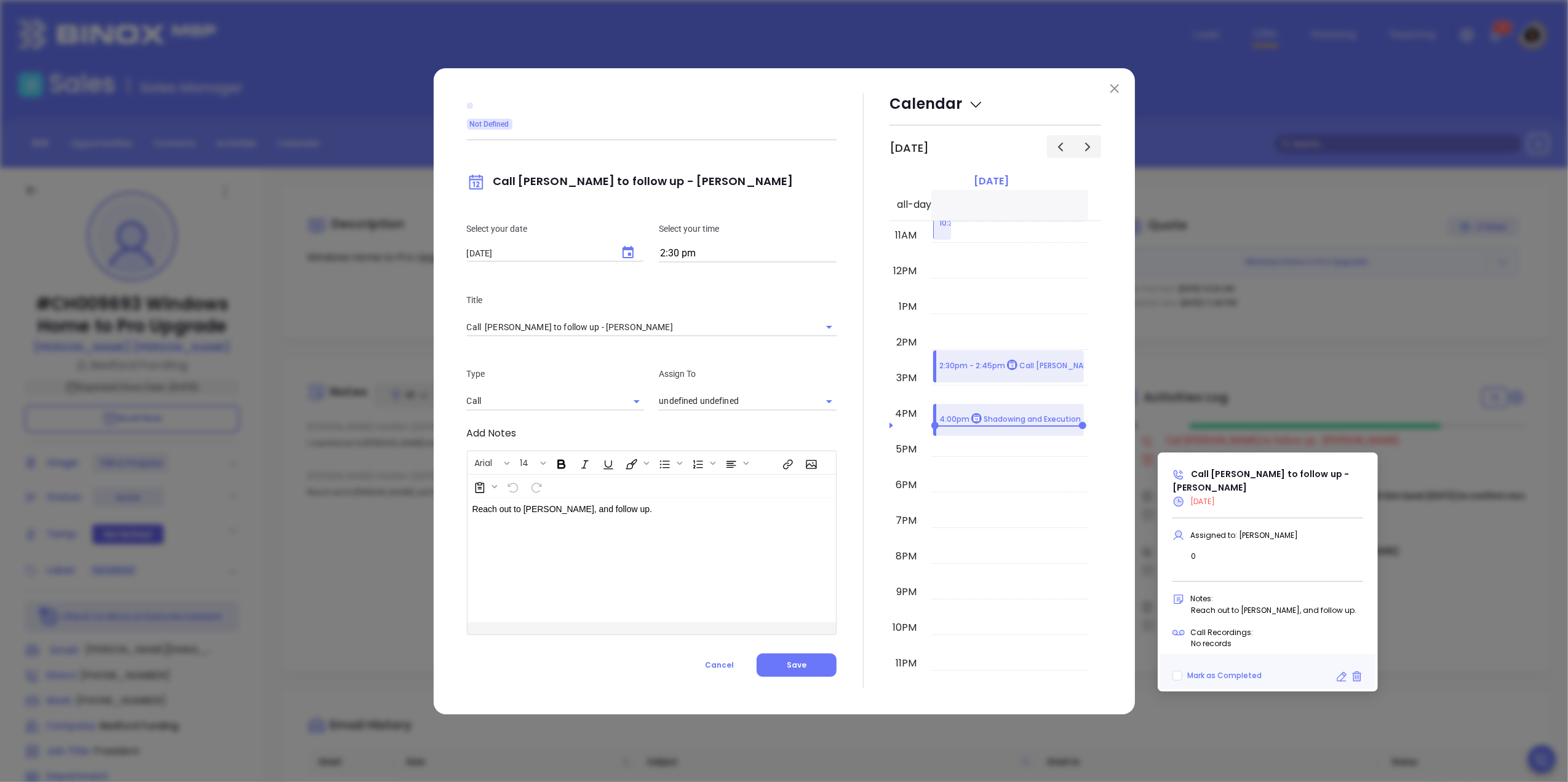
type input "Carla Humber"
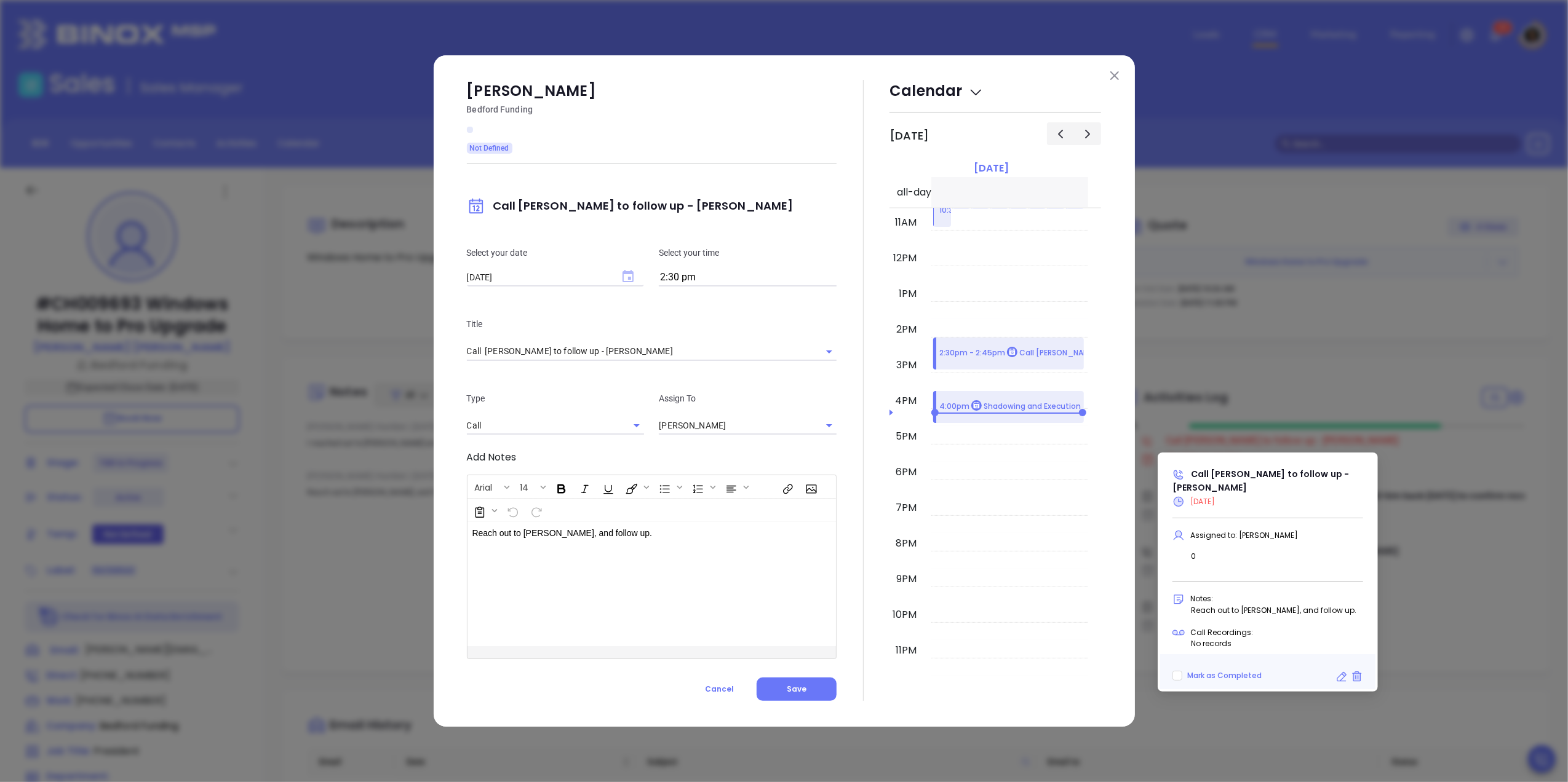
click at [633, 281] on icon "Choose date, selected date is Oct 14, 2025" at bounding box center [628, 276] width 11 height 12
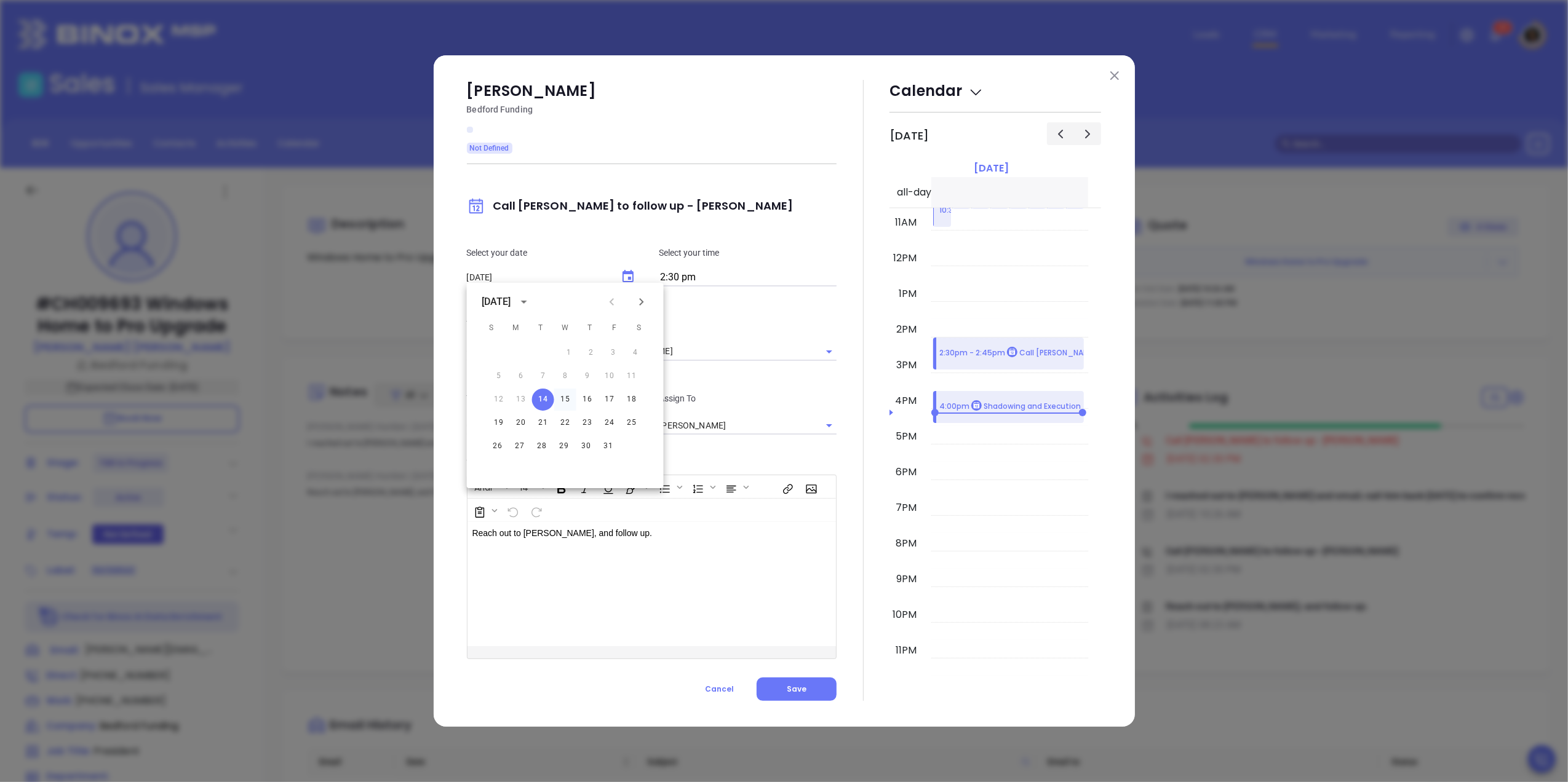
click at [566, 401] on button "15" at bounding box center [565, 400] width 22 height 22
type input "[DATE]"
click at [711, 276] on input "2:30 pm" at bounding box center [747, 278] width 178 height 17
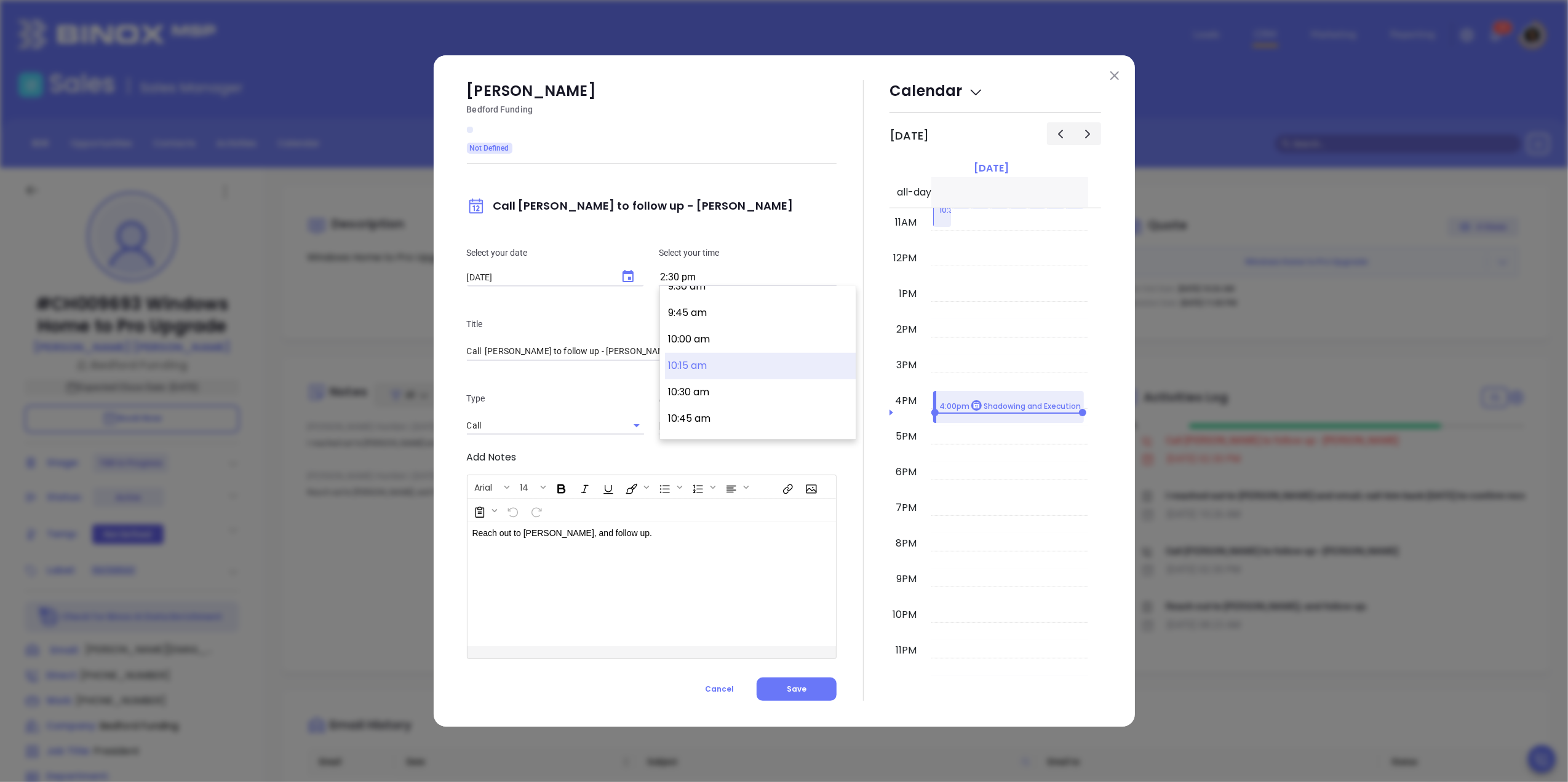
scroll to position [1014, 0]
click at [707, 401] on button "10:30 am" at bounding box center [760, 392] width 191 height 27
type input "10:30 am"
click at [778, 697] on button "Save" at bounding box center [796, 690] width 80 height 24
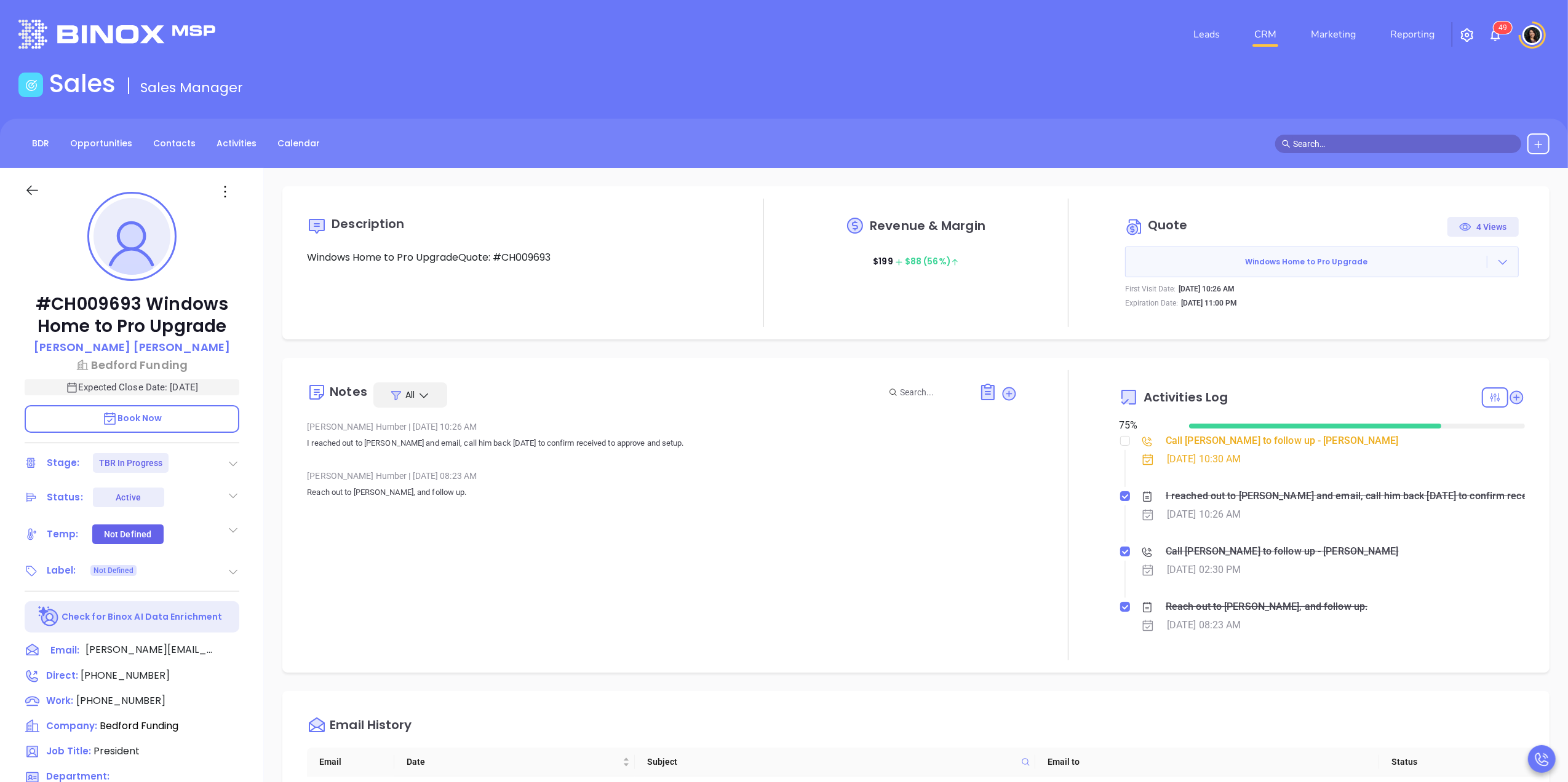
click at [1271, 40] on link "CRM" at bounding box center [1265, 35] width 32 height 25
